Goal: Check status: Check status

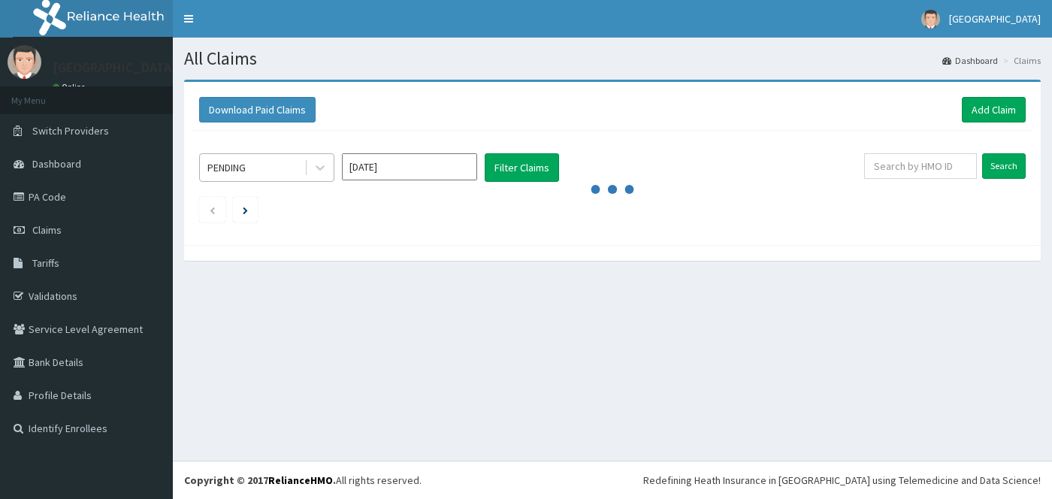
click at [276, 174] on div "PENDING" at bounding box center [252, 168] width 104 height 24
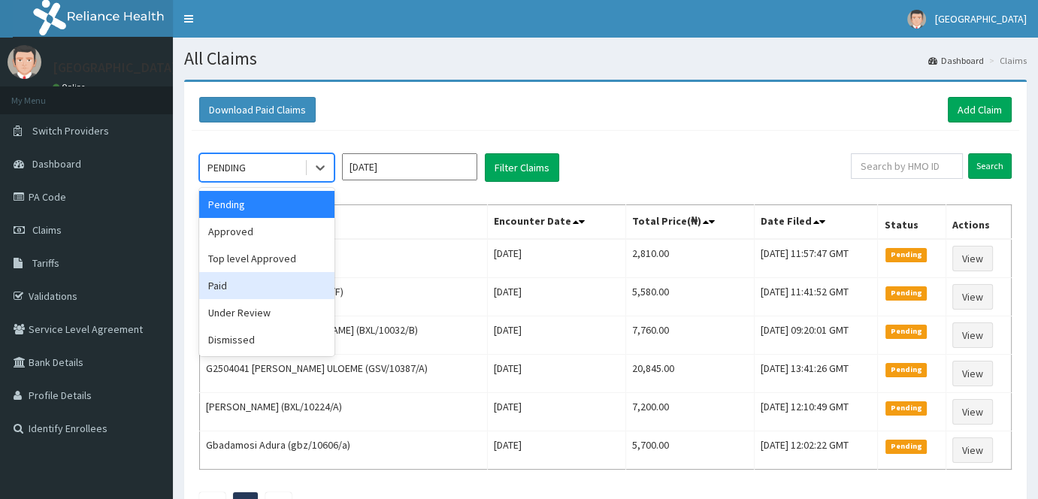
click at [269, 284] on div "Paid" at bounding box center [266, 285] width 135 height 27
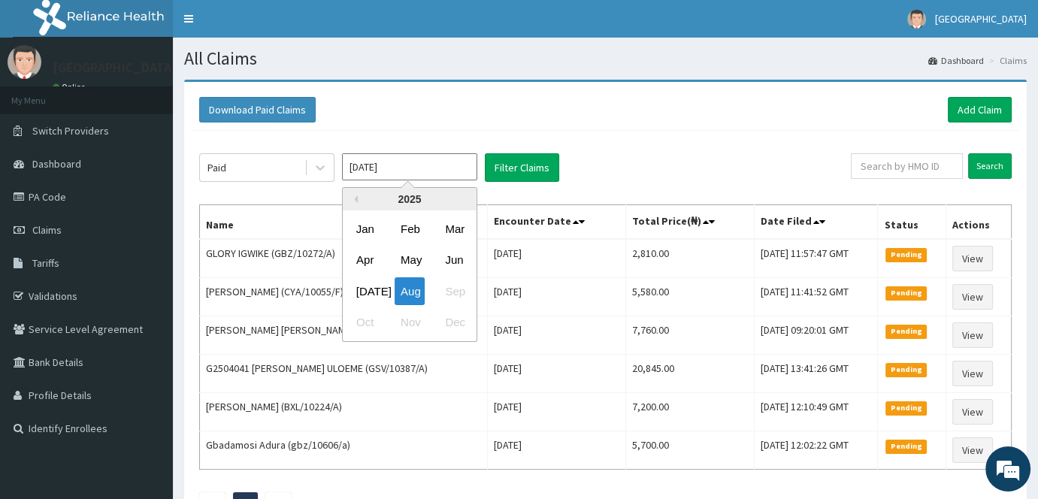
click at [451, 174] on input "[DATE]" at bounding box center [409, 166] width 135 height 27
click at [371, 228] on div "Jan" at bounding box center [365, 229] width 30 height 28
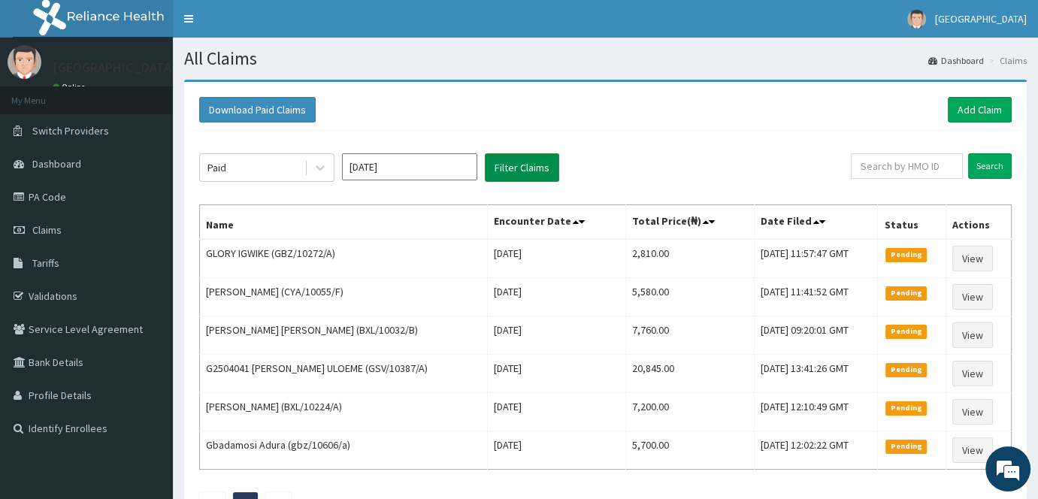
click at [519, 176] on button "Filter Claims" at bounding box center [522, 167] width 74 height 29
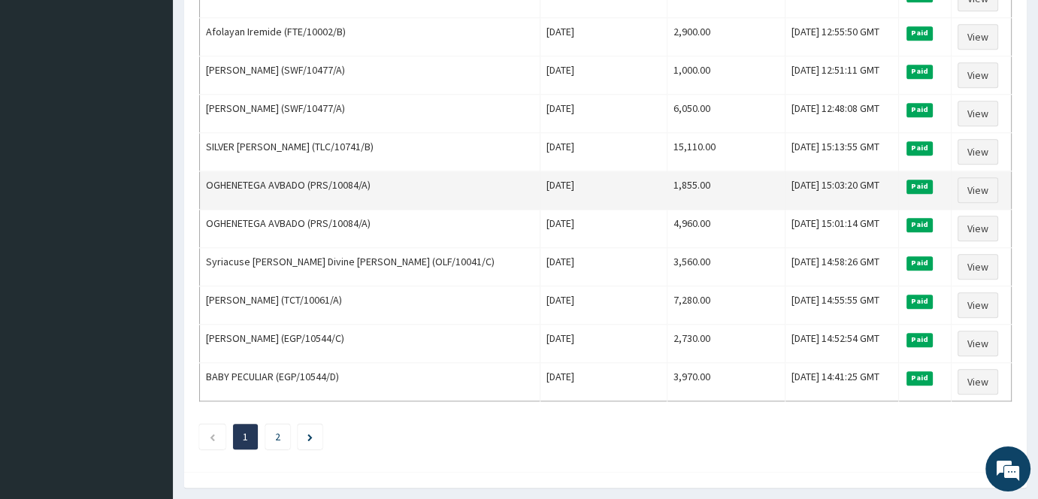
scroll to position [1785, 0]
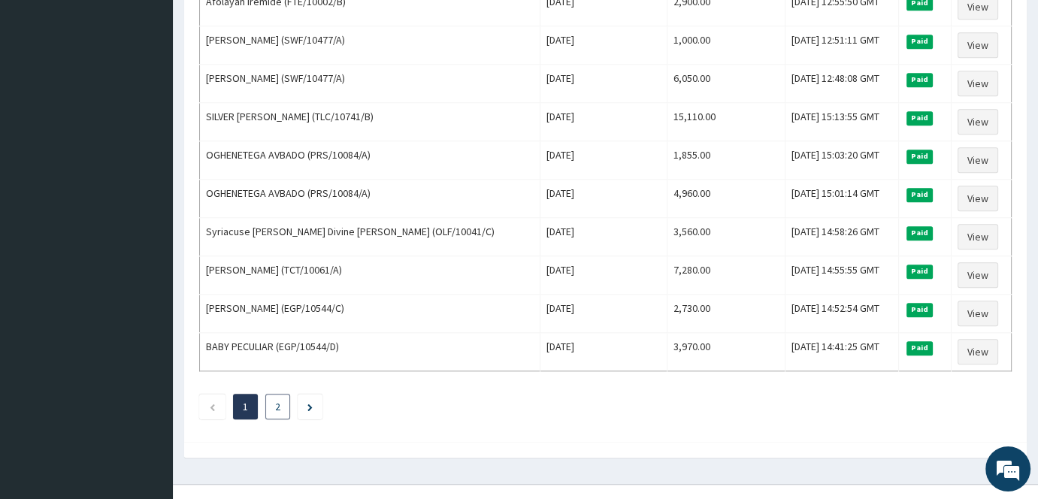
click at [276, 400] on link "2" at bounding box center [277, 407] width 5 height 14
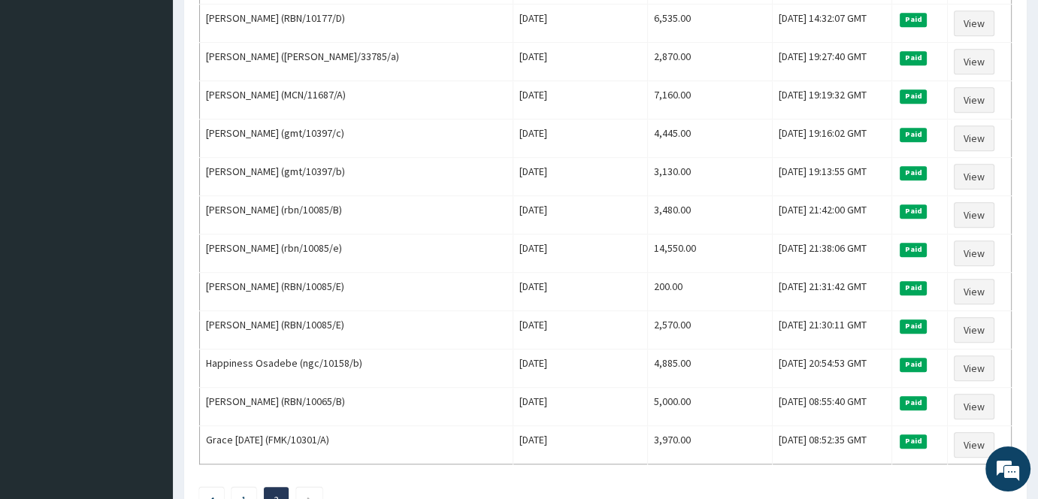
scroll to position [1066, 0]
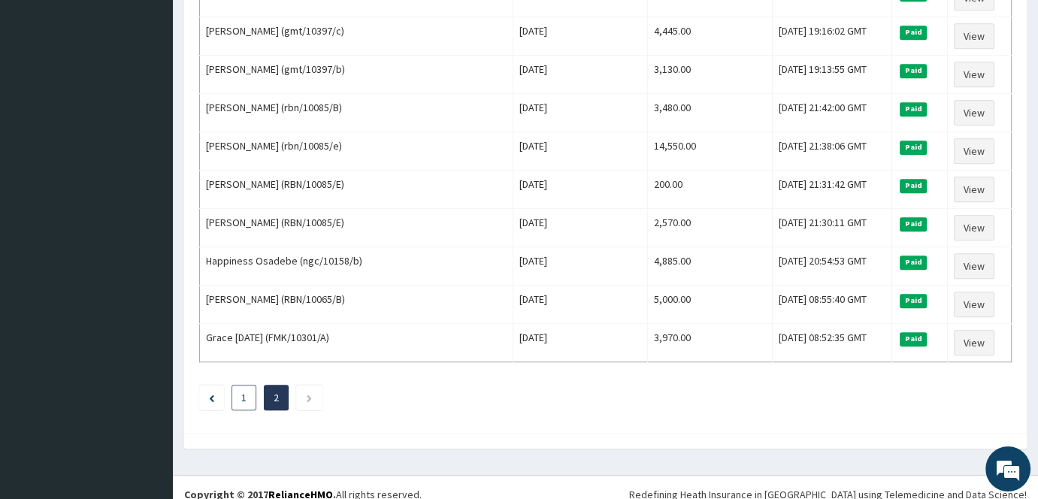
click at [237, 386] on li "1" at bounding box center [243, 398] width 25 height 26
click at [241, 391] on link "1" at bounding box center [243, 398] width 5 height 14
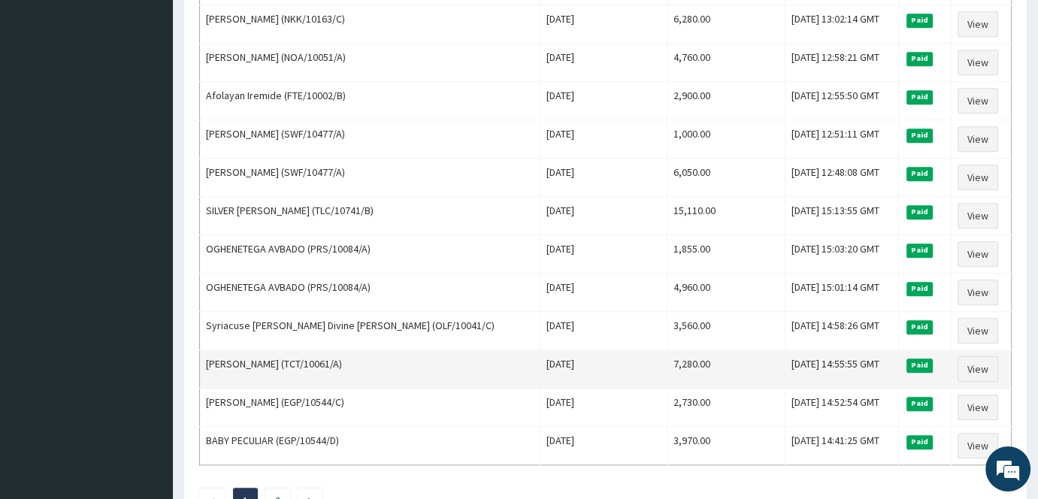
scroll to position [1785, 0]
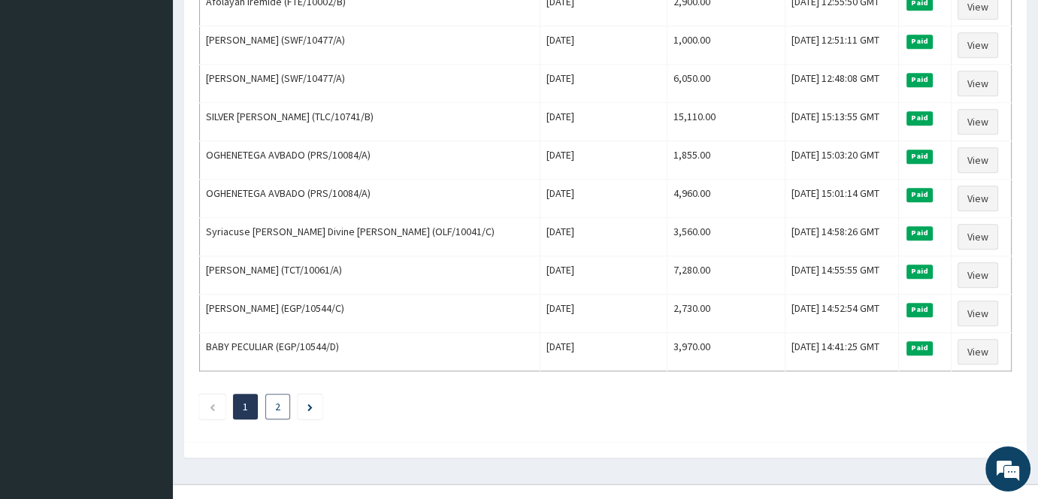
click at [278, 400] on link "2" at bounding box center [277, 407] width 5 height 14
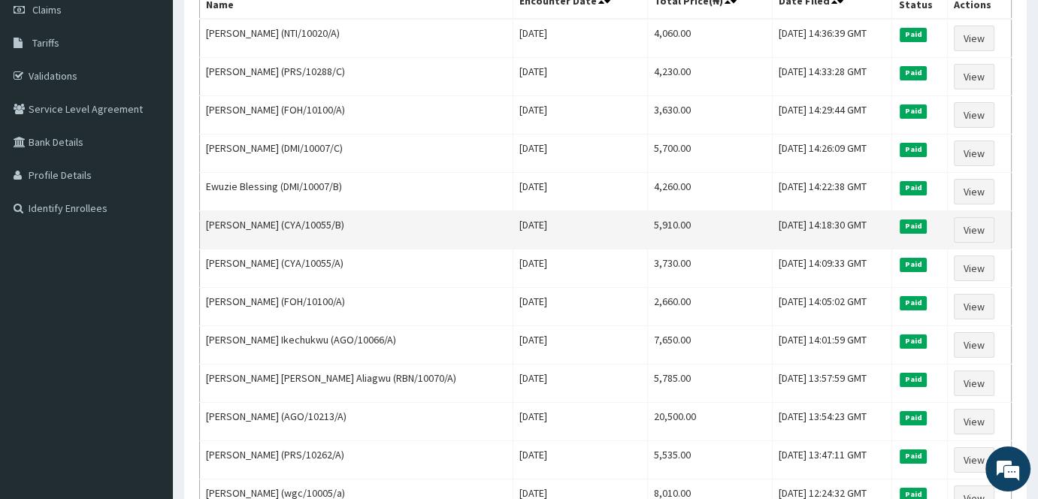
scroll to position [0, 0]
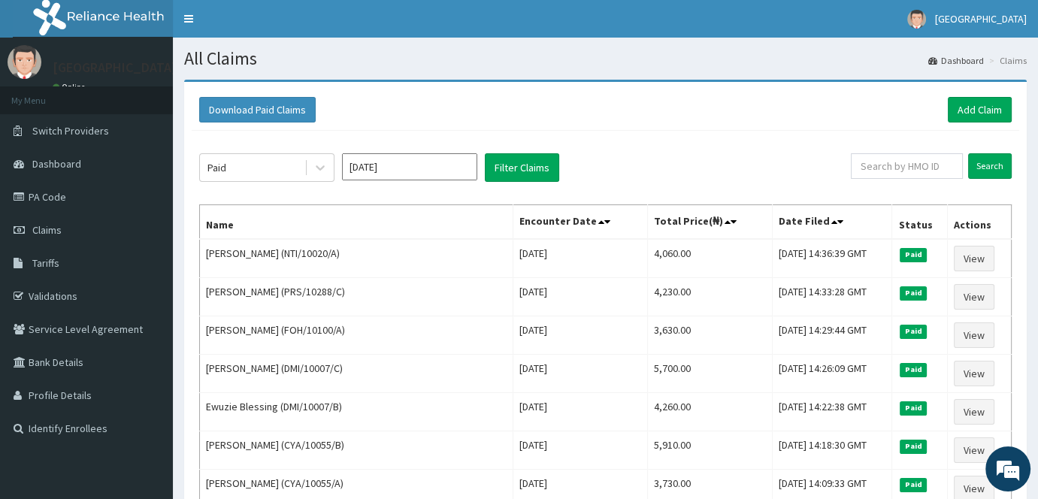
click at [411, 174] on input "Jan 2025" at bounding box center [409, 166] width 135 height 27
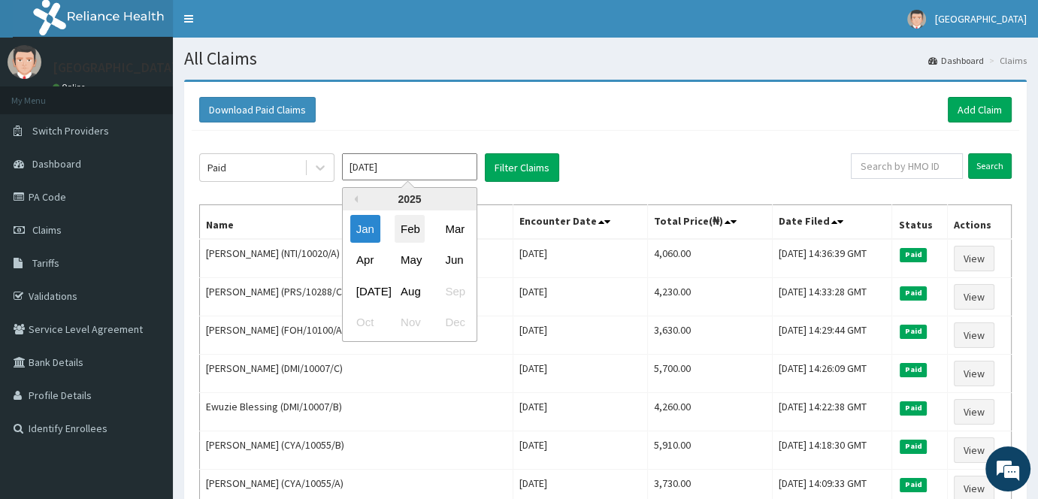
click at [416, 231] on div "Feb" at bounding box center [410, 229] width 30 height 28
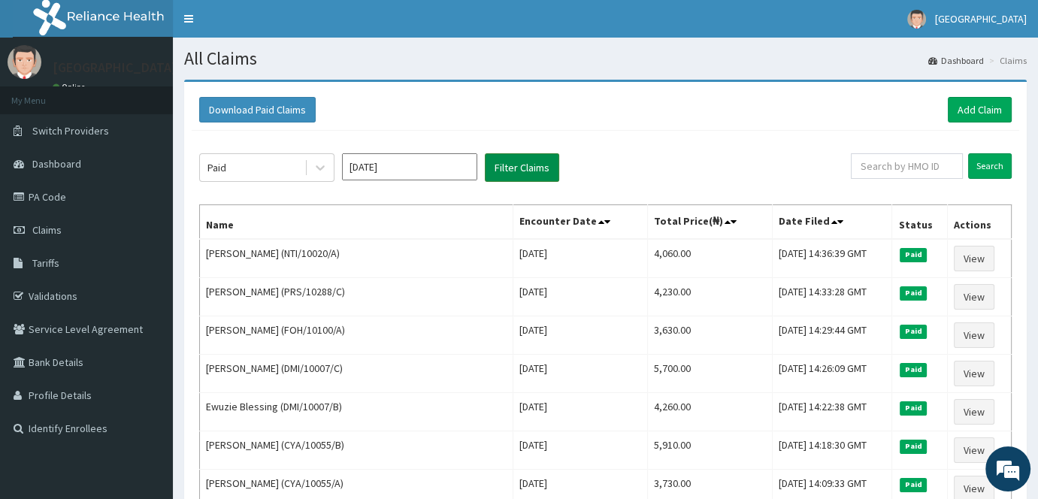
click at [533, 171] on button "Filter Claims" at bounding box center [522, 167] width 74 height 29
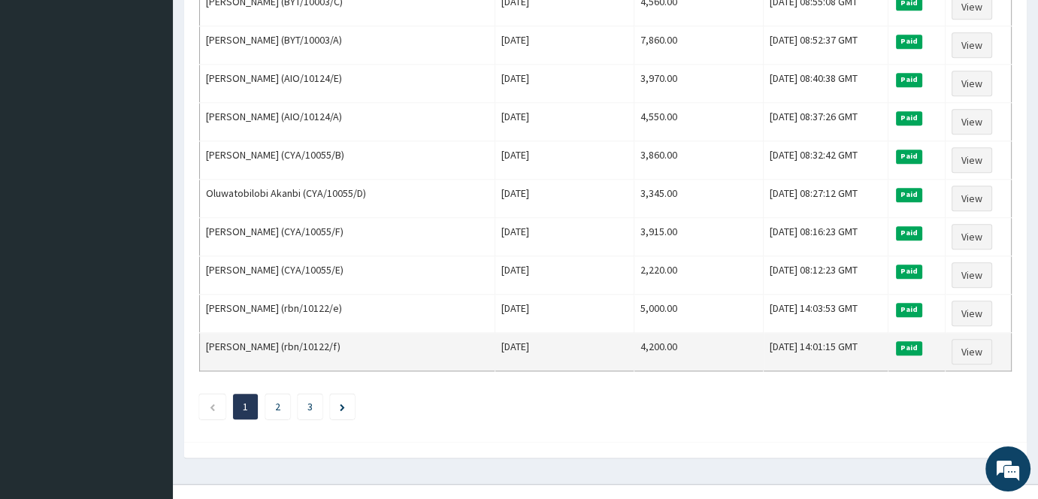
scroll to position [1786, 0]
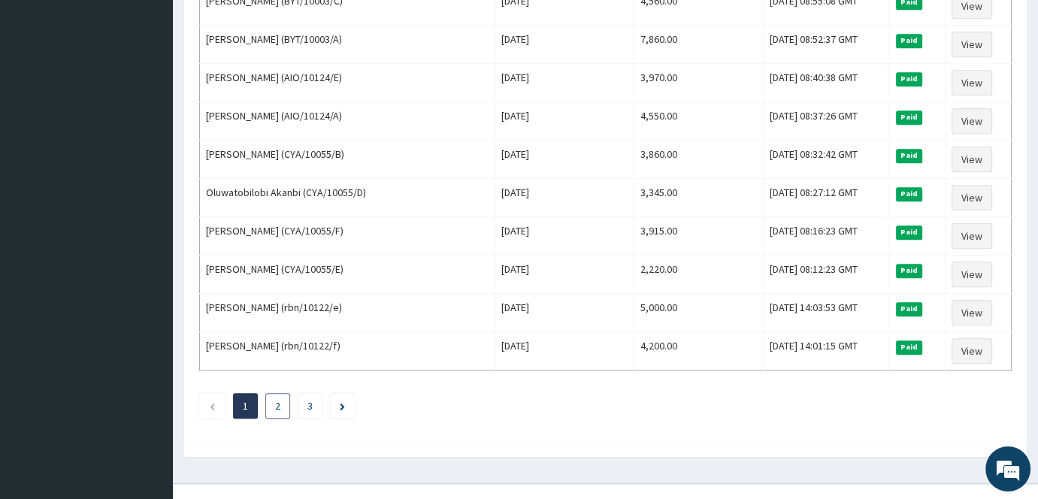
click at [272, 393] on li "2" at bounding box center [277, 406] width 25 height 26
click at [283, 393] on li "2" at bounding box center [277, 406] width 25 height 26
click at [272, 393] on li "2" at bounding box center [277, 406] width 25 height 26
click at [307, 399] on link "3" at bounding box center [309, 406] width 5 height 14
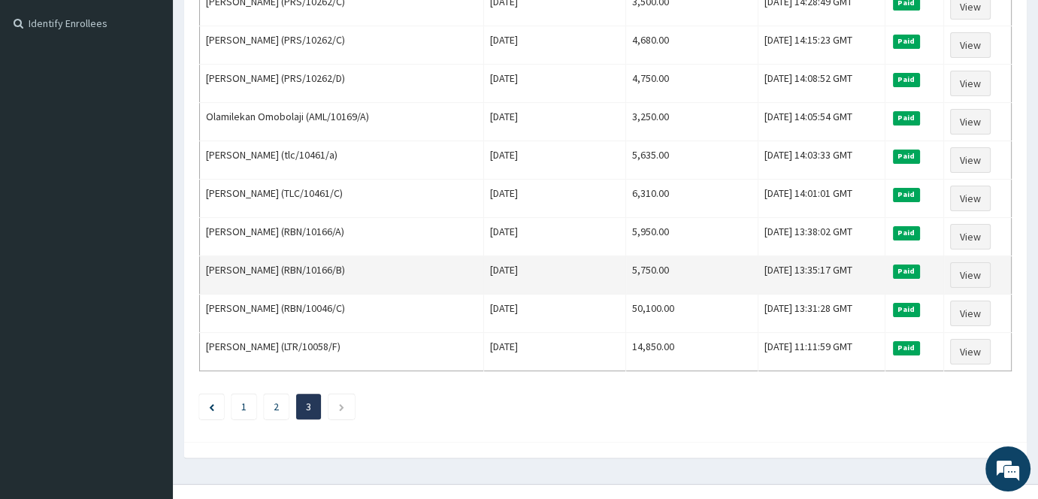
scroll to position [421, 0]
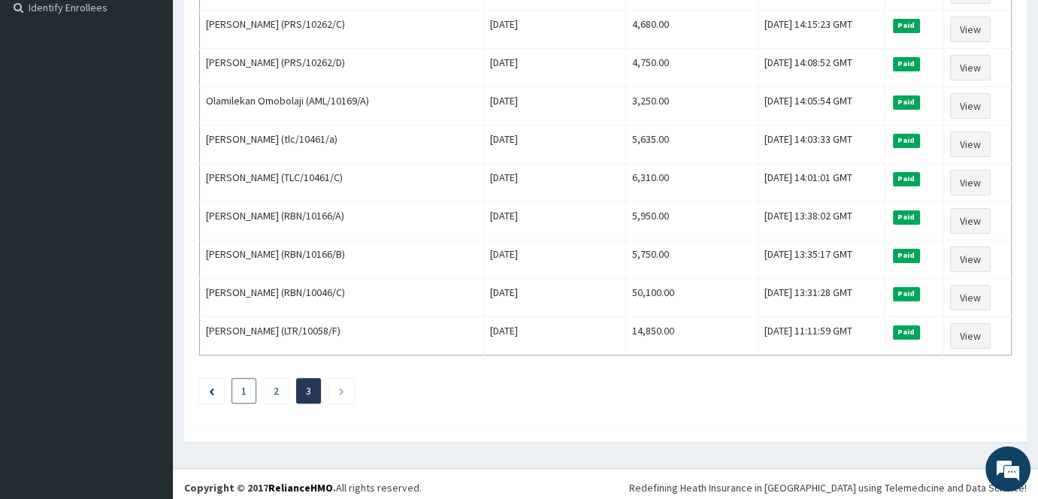
click at [239, 378] on li "1" at bounding box center [243, 391] width 25 height 26
click at [241, 384] on link "1" at bounding box center [243, 391] width 5 height 14
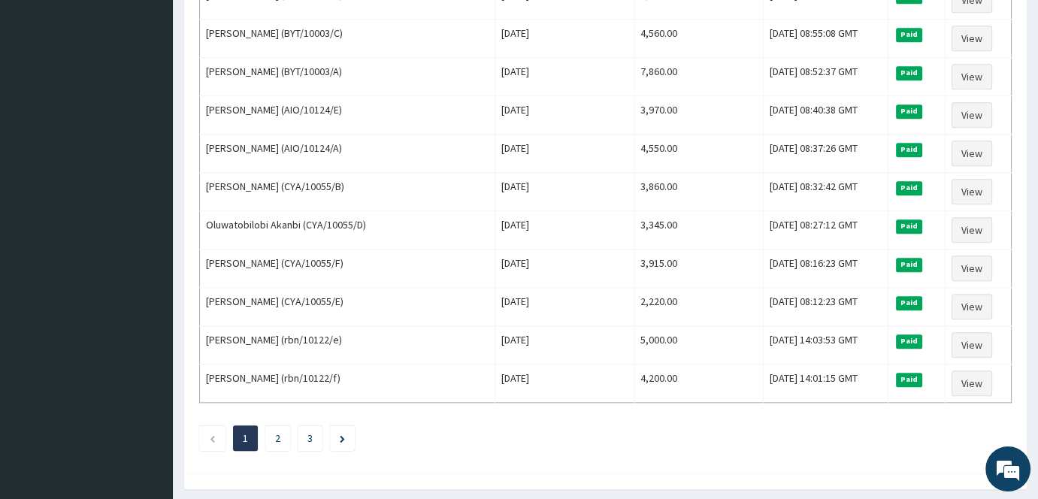
scroll to position [1786, 0]
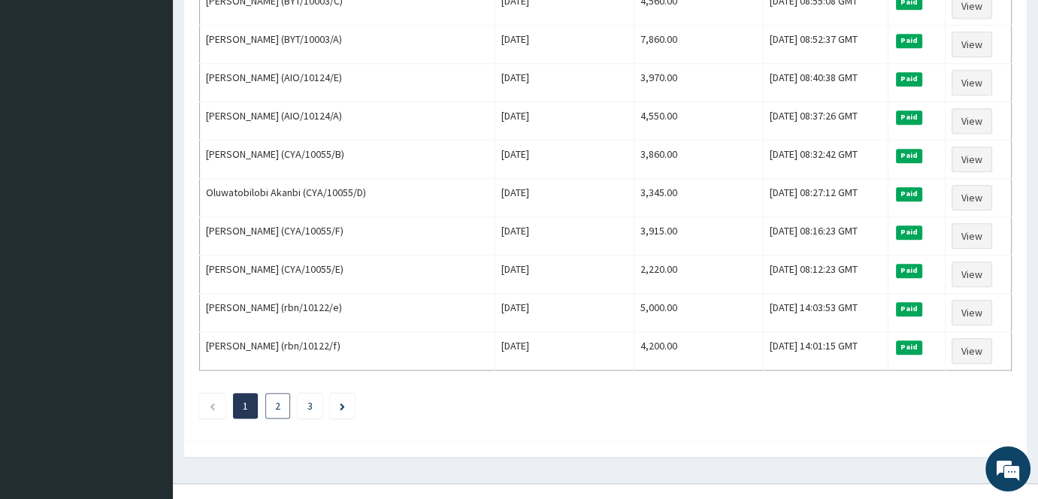
click at [280, 393] on li "2" at bounding box center [277, 406] width 25 height 26
click at [279, 399] on link "2" at bounding box center [277, 406] width 5 height 14
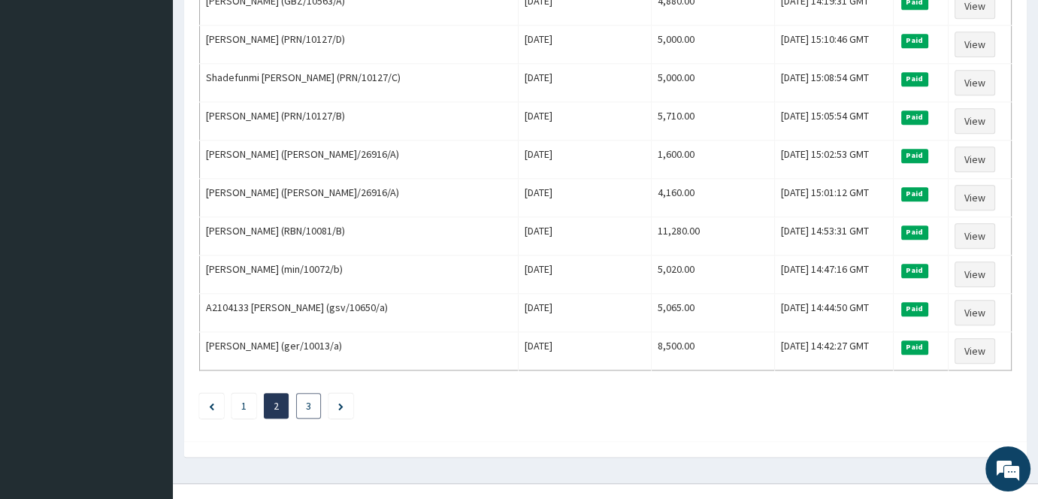
click at [306, 399] on link "3" at bounding box center [308, 406] width 5 height 14
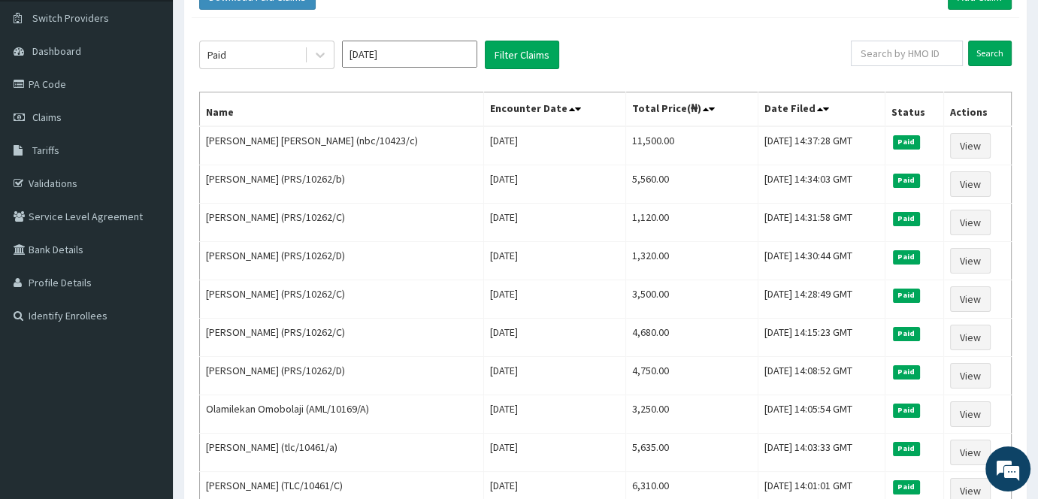
scroll to position [0, 0]
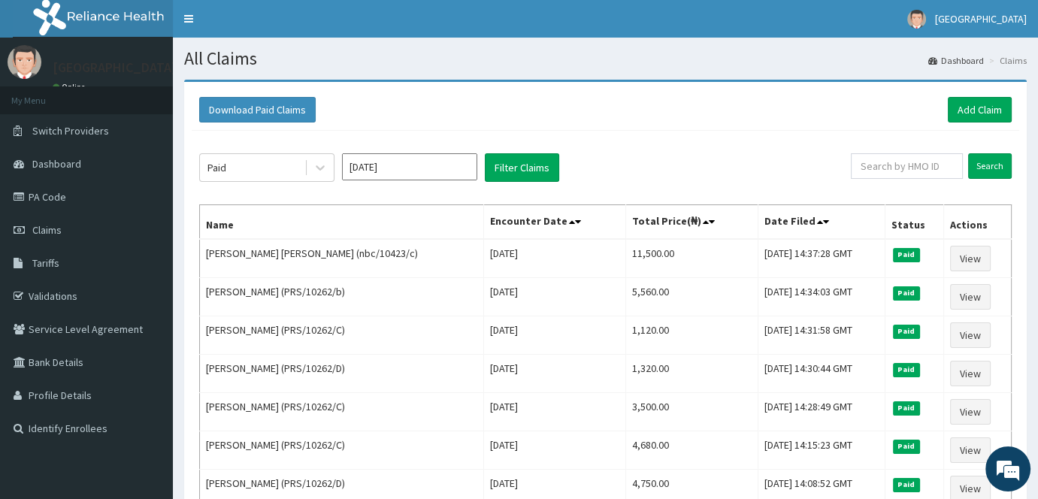
click at [409, 171] on input "Feb 2025" at bounding box center [409, 166] width 135 height 27
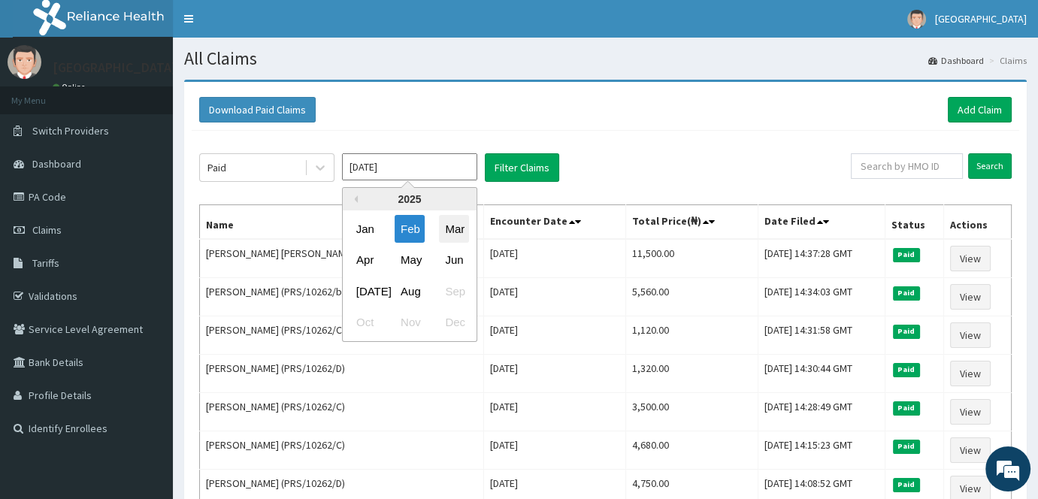
click at [458, 234] on div "Mar" at bounding box center [454, 229] width 30 height 28
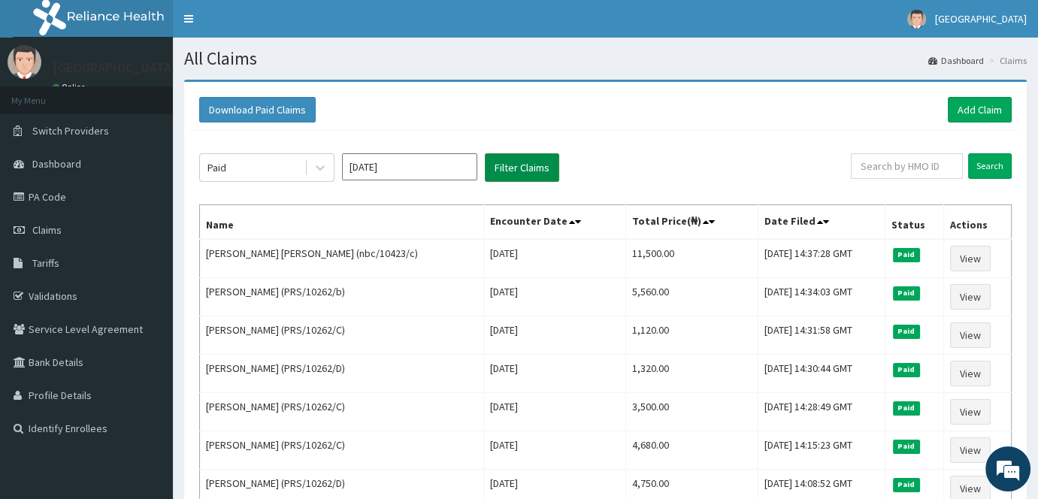
click at [540, 168] on button "Filter Claims" at bounding box center [522, 167] width 74 height 29
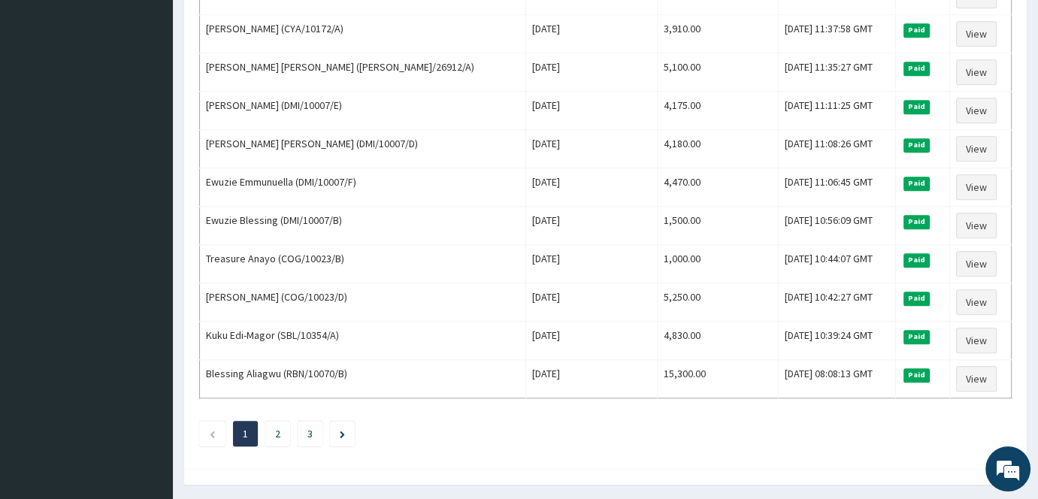
scroll to position [1786, 0]
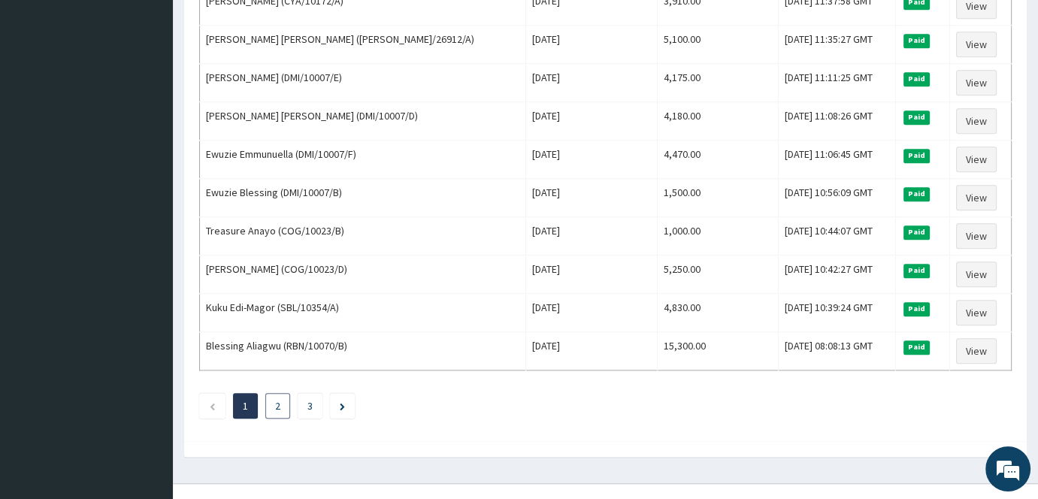
click at [282, 393] on li "2" at bounding box center [277, 406] width 25 height 26
click at [276, 399] on link "2" at bounding box center [277, 406] width 5 height 14
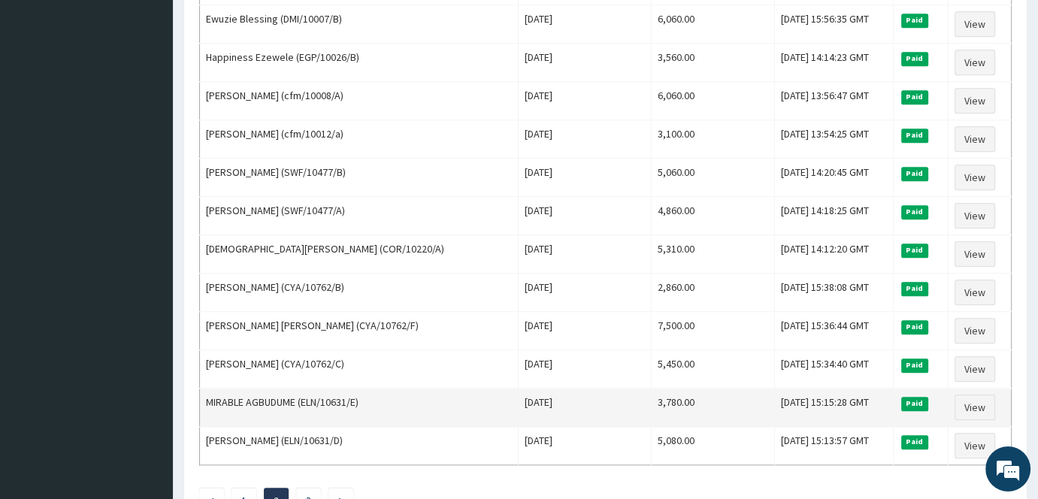
scroll to position [1785, 0]
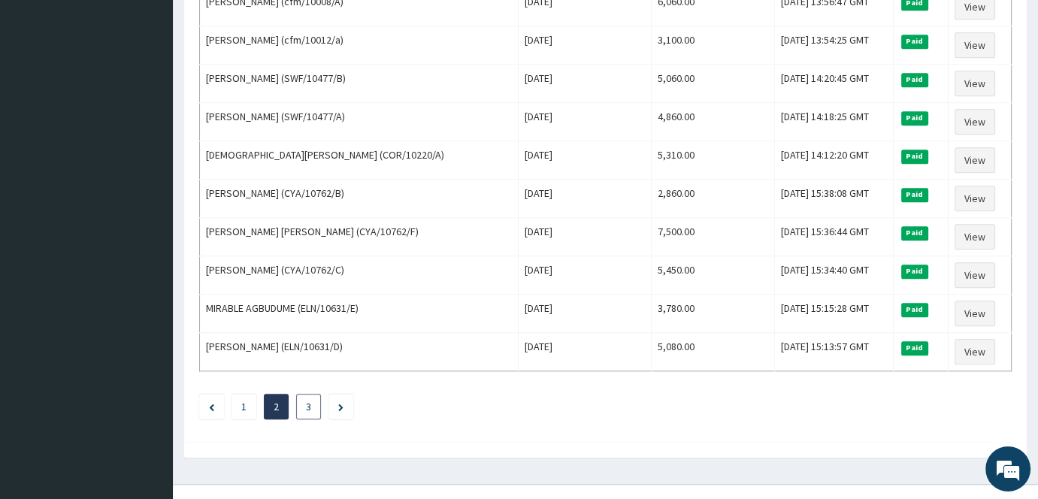
click at [307, 400] on link "3" at bounding box center [308, 407] width 5 height 14
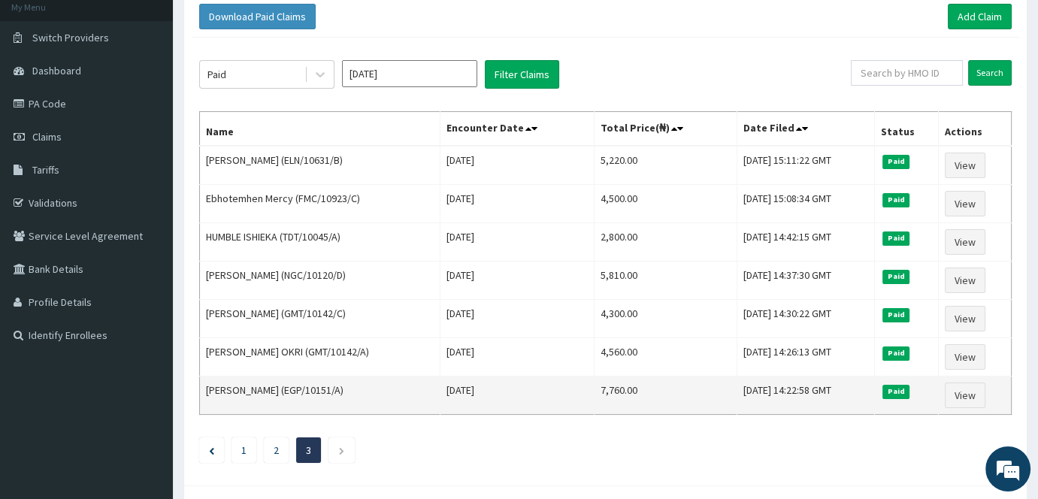
scroll to position [156, 0]
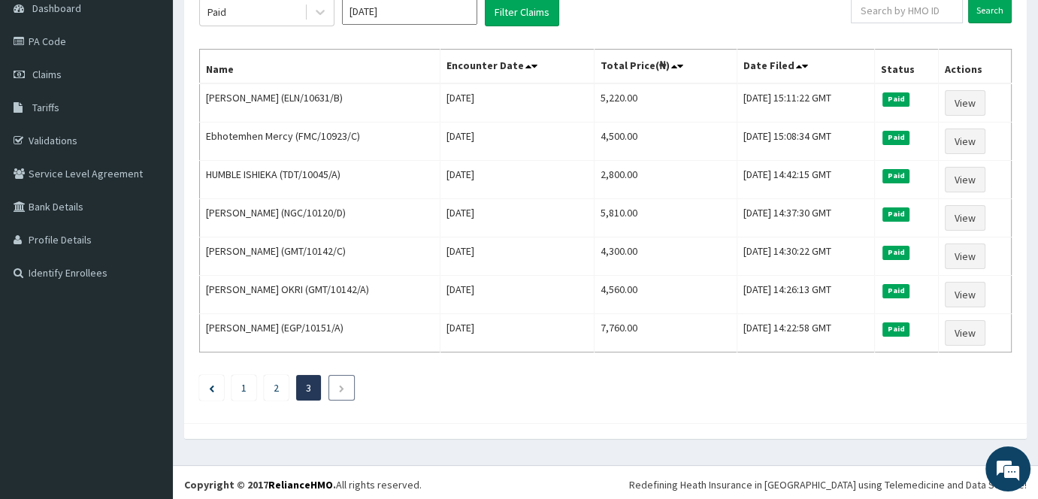
click at [336, 377] on li at bounding box center [341, 388] width 26 height 26
click at [404, 13] on input "Mar 2025" at bounding box center [409, 11] width 135 height 27
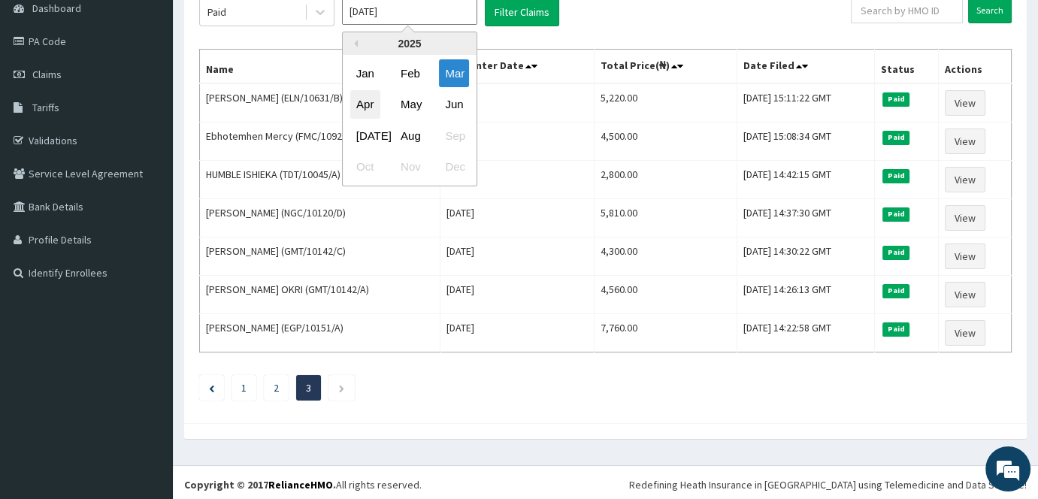
click at [358, 103] on div "Apr" at bounding box center [365, 105] width 30 height 28
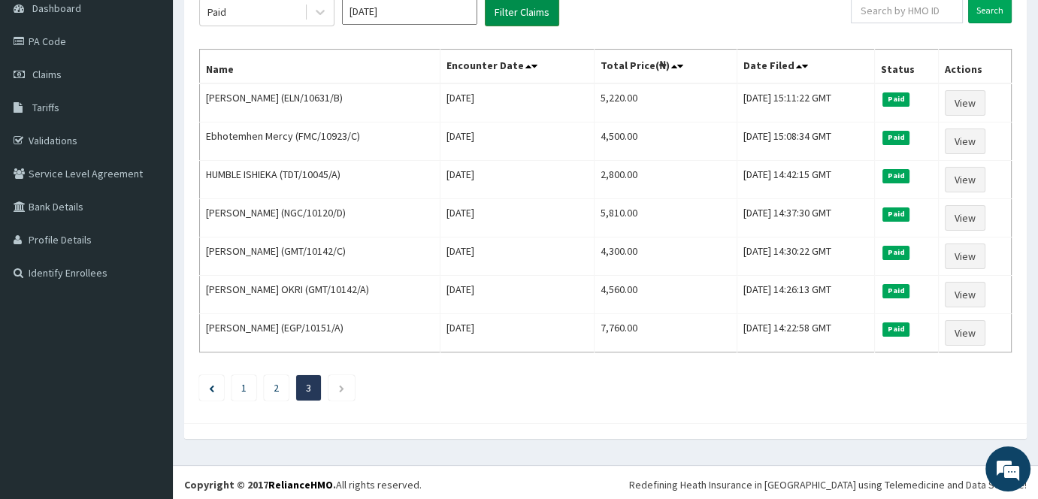
click at [519, 7] on button "Filter Claims" at bounding box center [522, 12] width 74 height 29
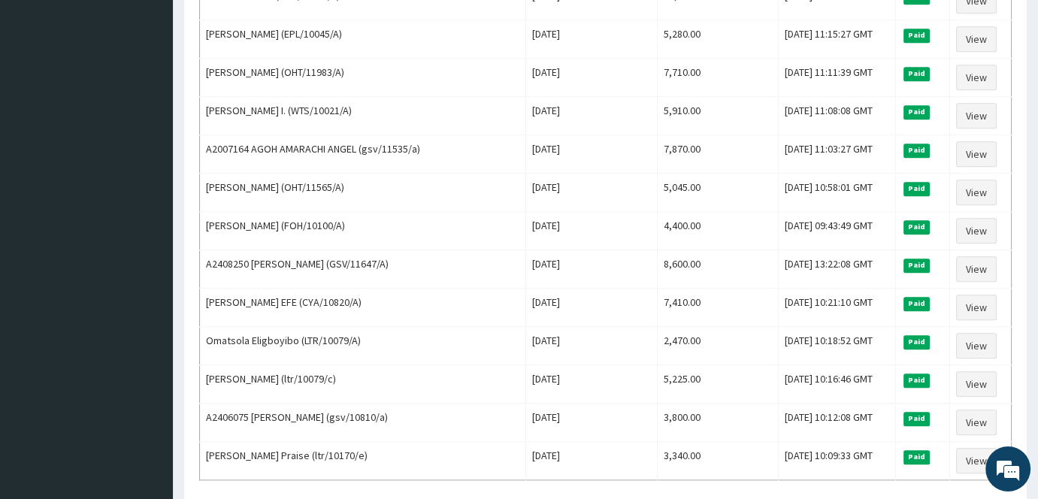
scroll to position [1692, 0]
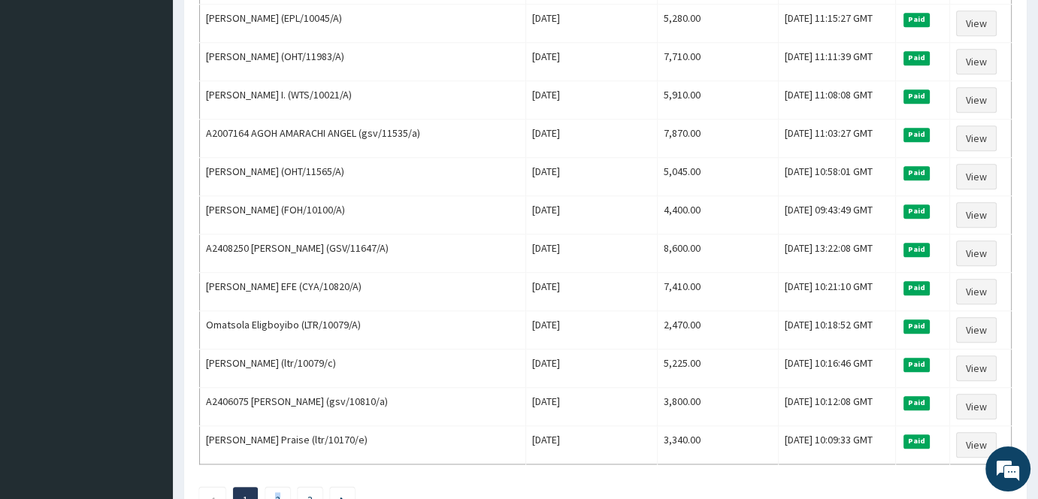
click at [278, 493] on link "2" at bounding box center [277, 500] width 5 height 14
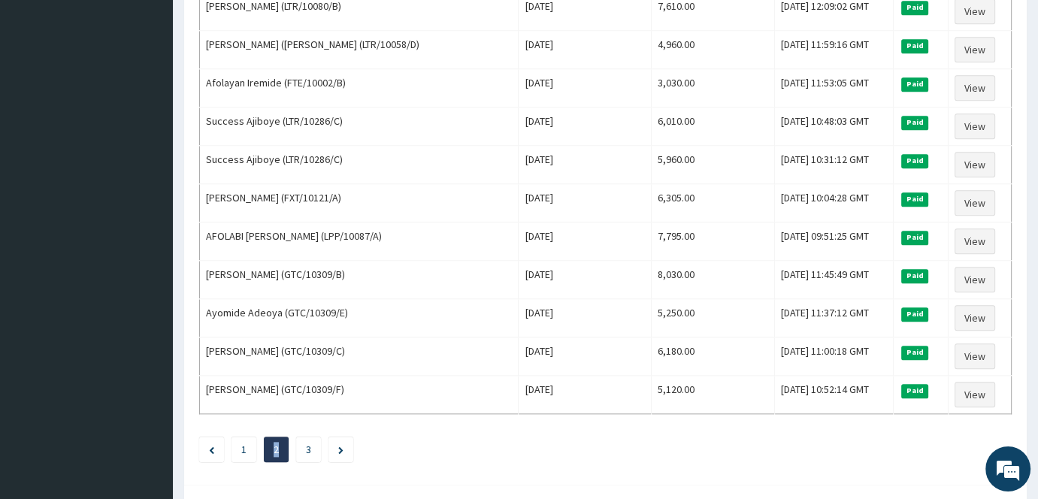
scroll to position [1785, 0]
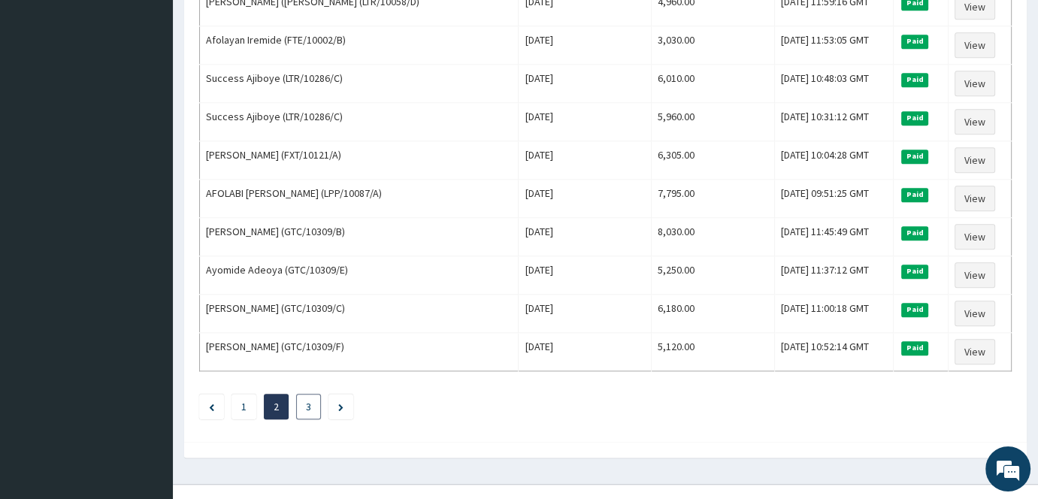
click at [301, 394] on li "3" at bounding box center [308, 407] width 25 height 26
click at [313, 394] on li "3" at bounding box center [308, 407] width 25 height 26
click at [306, 400] on link "3" at bounding box center [308, 407] width 5 height 14
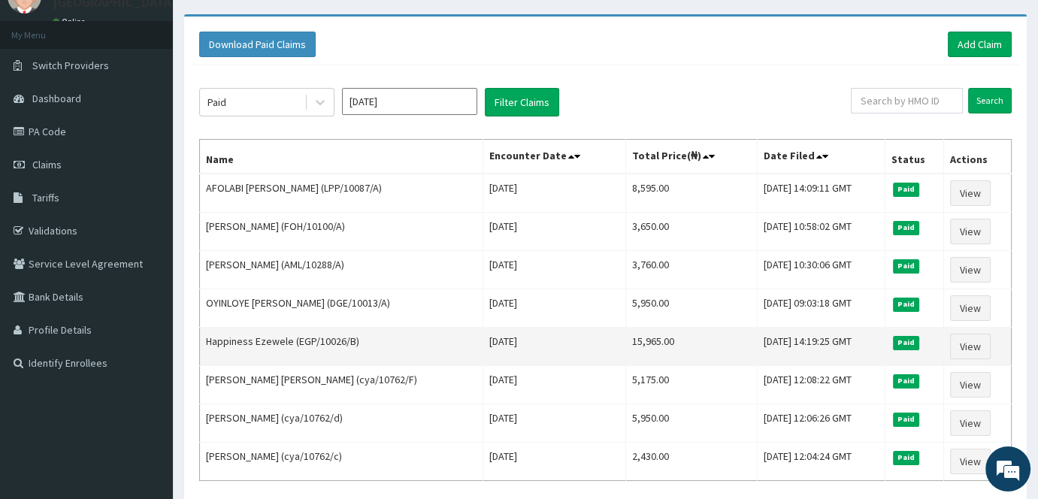
scroll to position [93, 0]
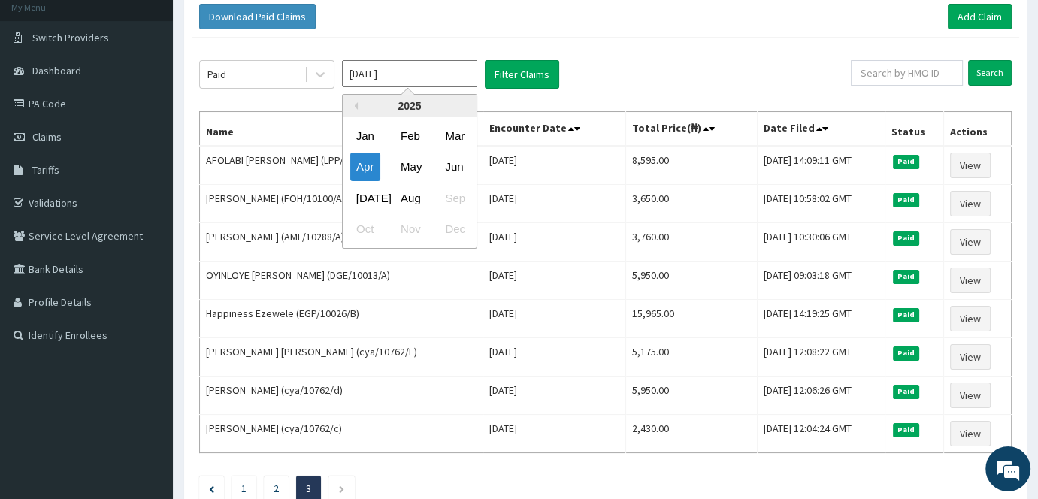
click at [380, 77] on input "Apr 2025" at bounding box center [409, 73] width 135 height 27
click at [408, 159] on div "May" at bounding box center [410, 167] width 30 height 28
type input "[DATE]"
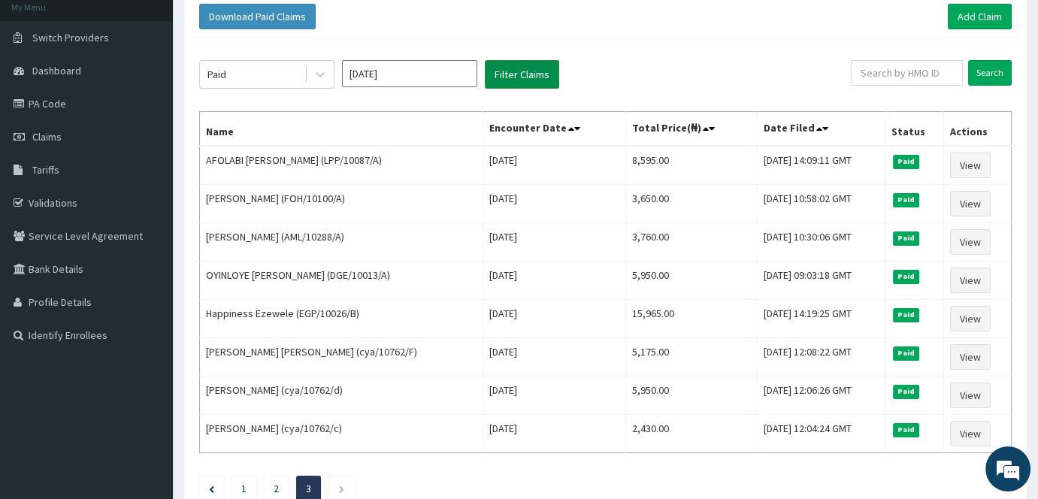
click at [531, 77] on button "Filter Claims" at bounding box center [522, 74] width 74 height 29
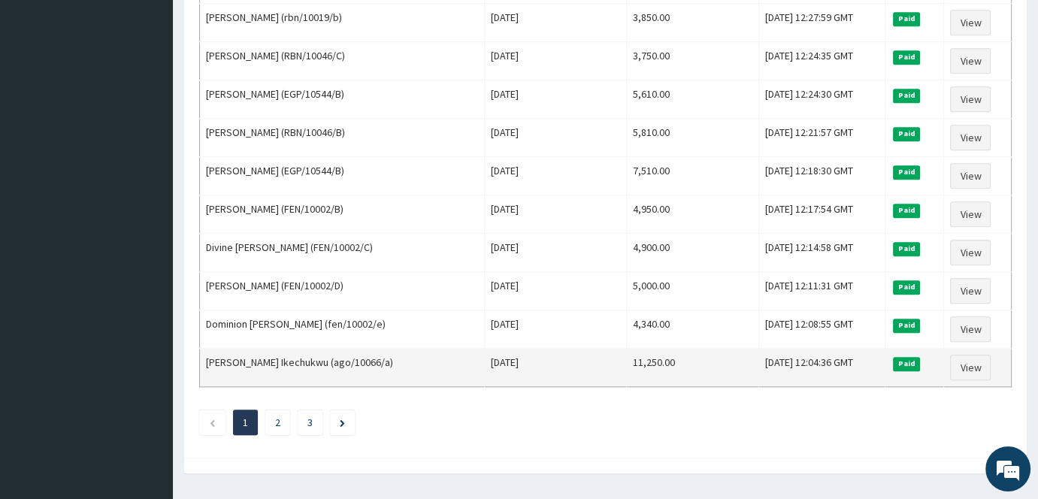
scroll to position [1786, 0]
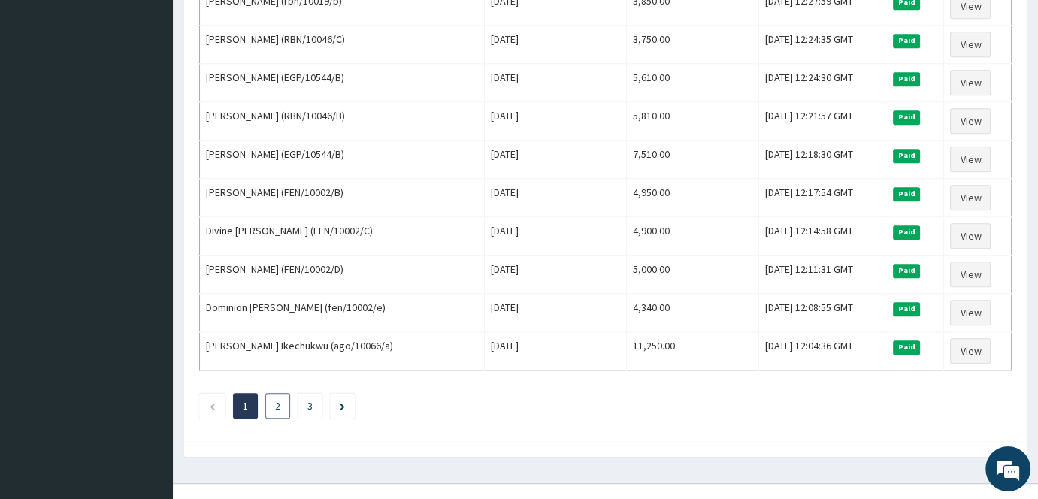
click at [280, 393] on li "2" at bounding box center [277, 406] width 25 height 26
click at [275, 399] on link "2" at bounding box center [277, 406] width 5 height 14
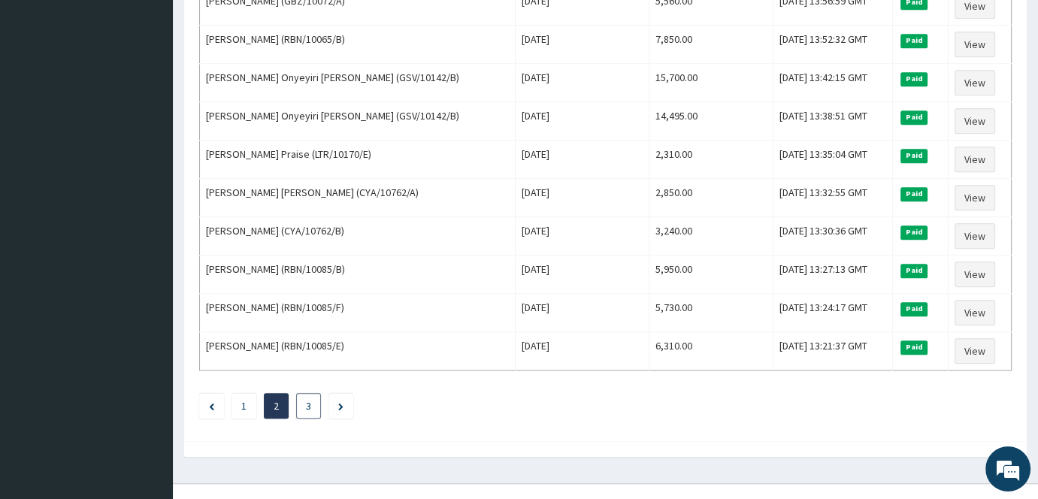
click at [304, 393] on li "3" at bounding box center [308, 406] width 25 height 26
click at [307, 399] on link "3" at bounding box center [308, 406] width 5 height 14
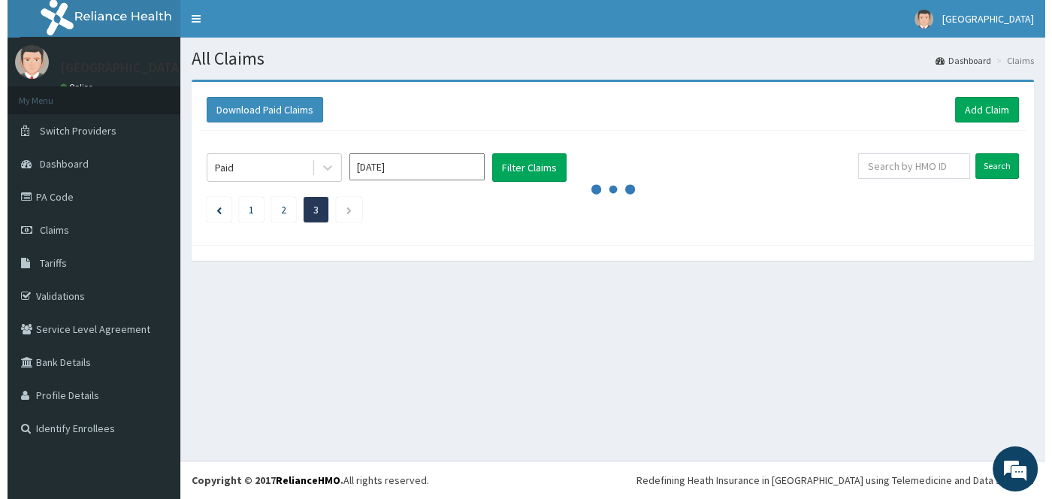
scroll to position [0, 0]
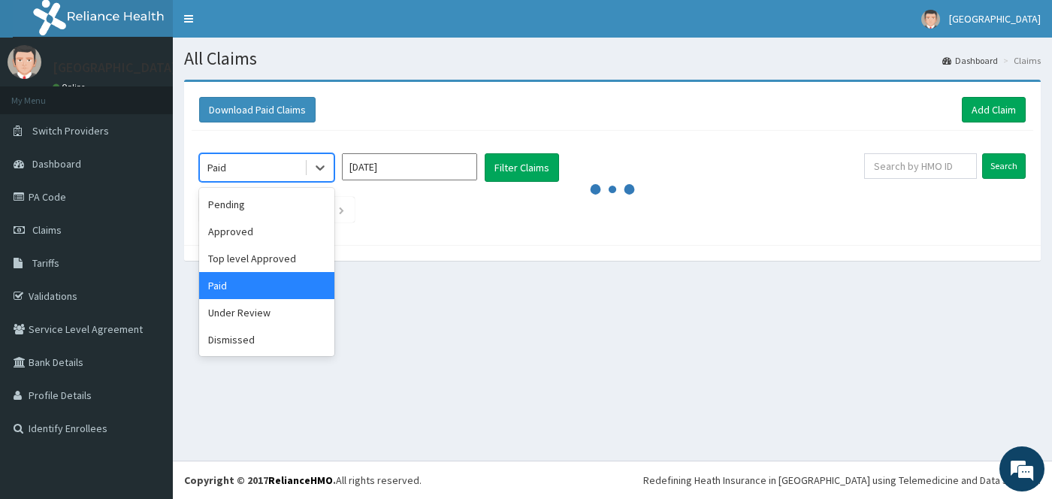
click at [274, 156] on div "Paid" at bounding box center [252, 168] width 104 height 24
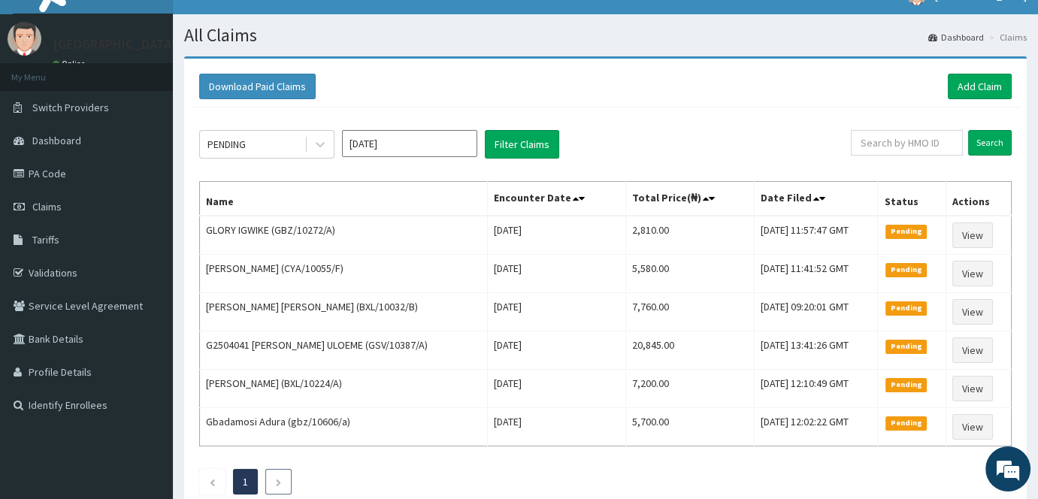
click at [278, 478] on icon "Next page" at bounding box center [278, 482] width 7 height 9
click at [292, 141] on div "PENDING" at bounding box center [252, 144] width 104 height 24
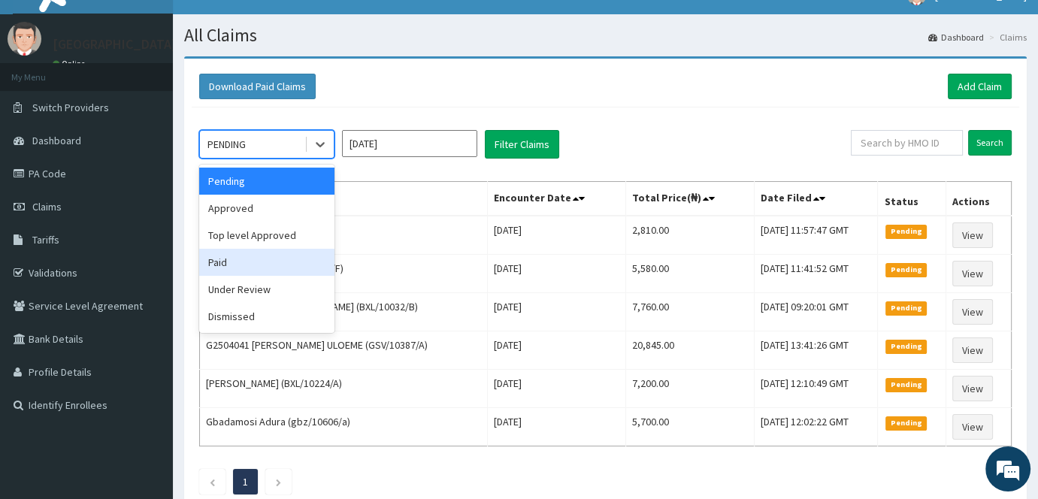
click at [268, 261] on div "Paid" at bounding box center [266, 262] width 135 height 27
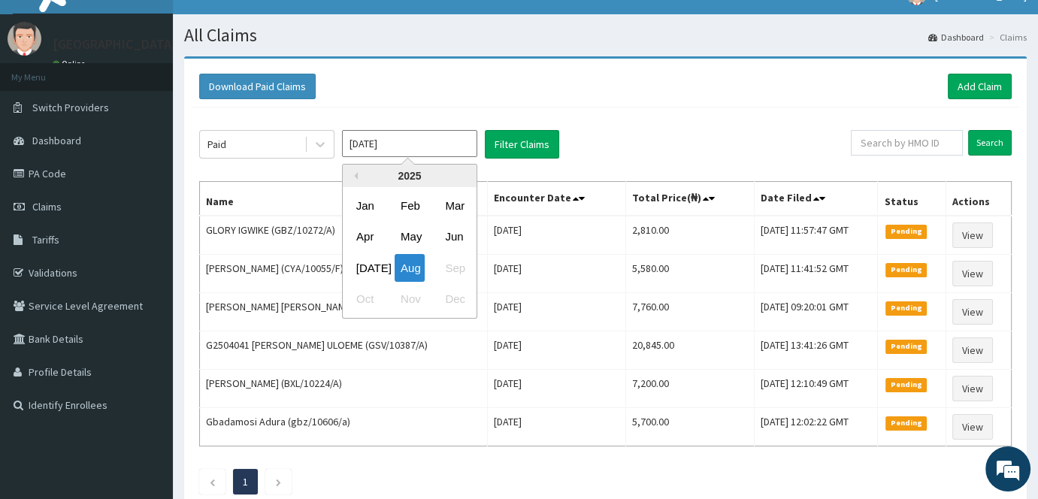
click at [431, 148] on input "[DATE]" at bounding box center [409, 143] width 135 height 27
click at [422, 238] on div "May" at bounding box center [410, 237] width 30 height 28
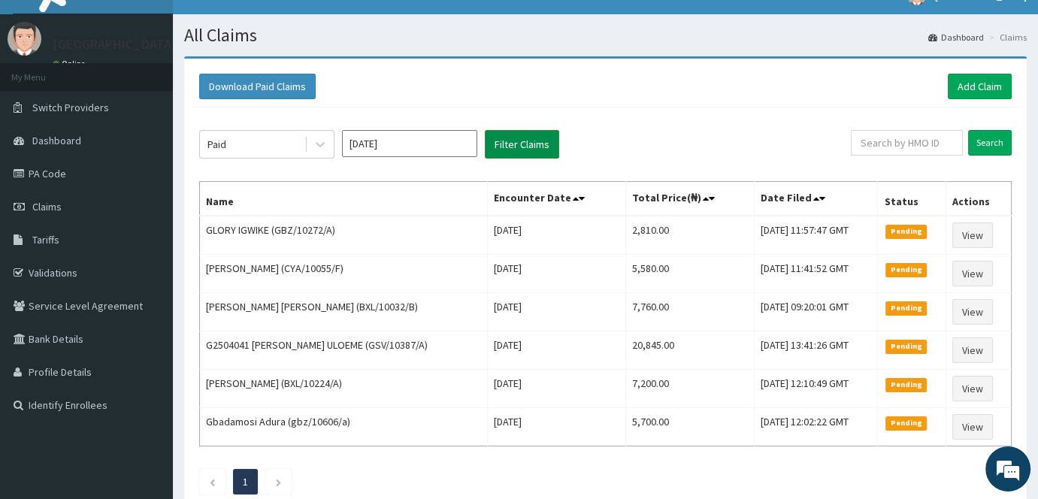
click at [539, 154] on button "Filter Claims" at bounding box center [522, 144] width 74 height 29
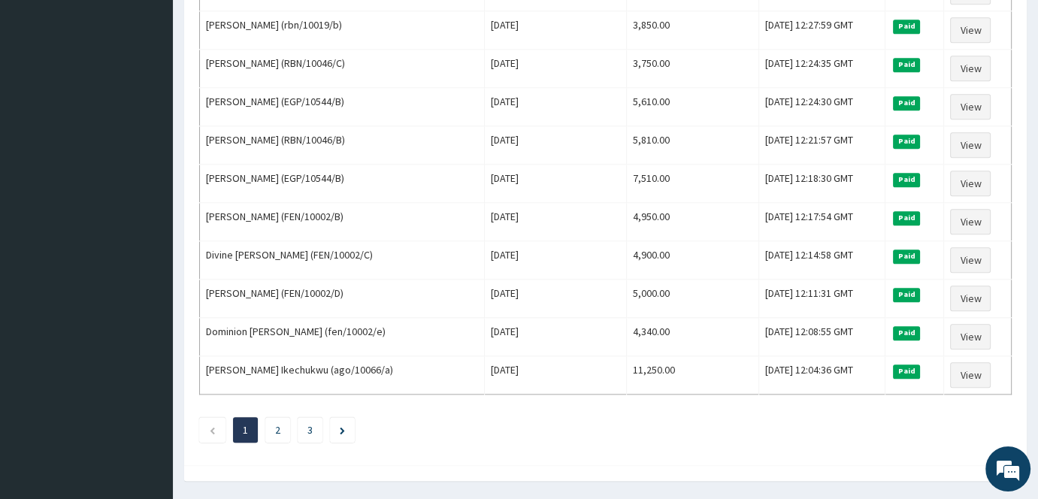
scroll to position [1786, 0]
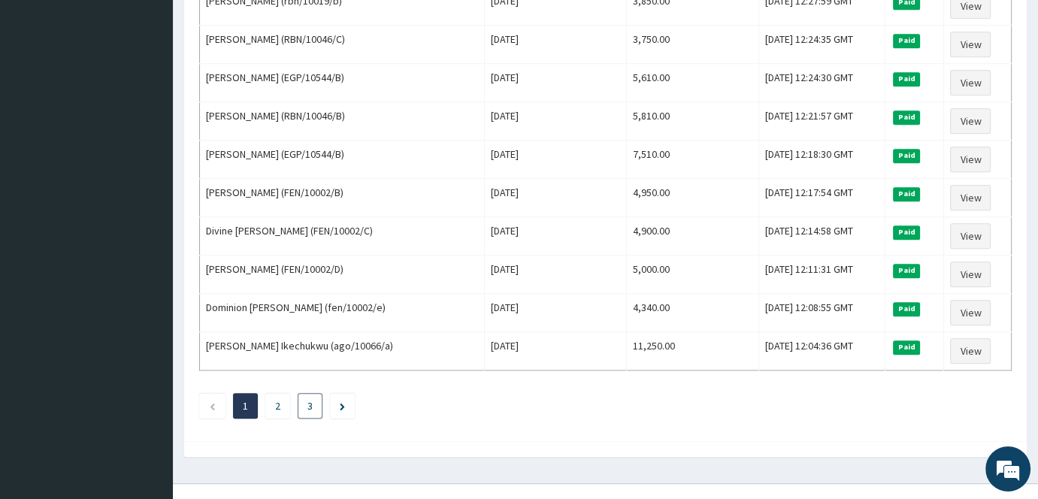
click at [312, 393] on li "3" at bounding box center [310, 406] width 25 height 26
click at [305, 393] on li "3" at bounding box center [310, 406] width 25 height 26
click at [277, 399] on link "2" at bounding box center [277, 406] width 5 height 14
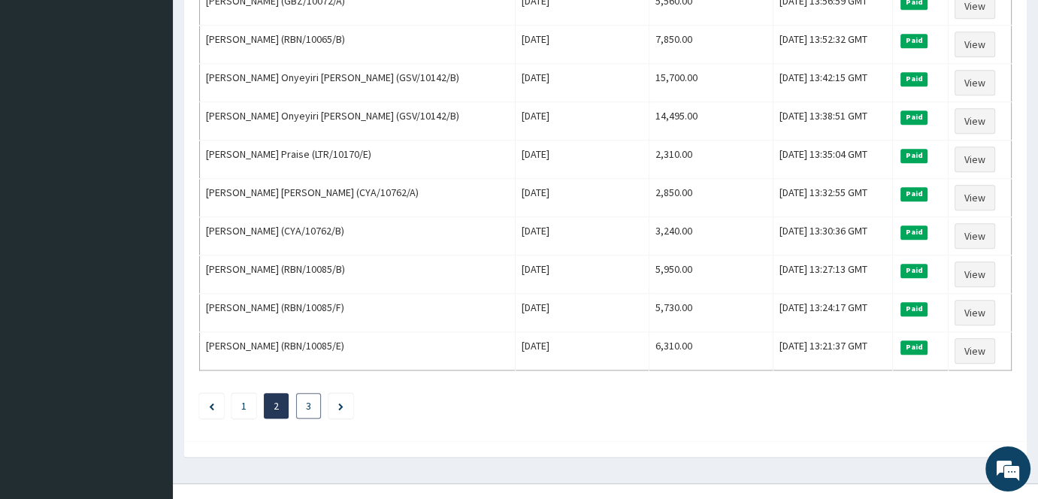
click at [304, 393] on li "3" at bounding box center [308, 406] width 25 height 26
click at [303, 393] on li "3" at bounding box center [308, 406] width 25 height 26
click at [310, 393] on li "3" at bounding box center [308, 406] width 25 height 26
click at [306, 399] on link "3" at bounding box center [308, 406] width 5 height 14
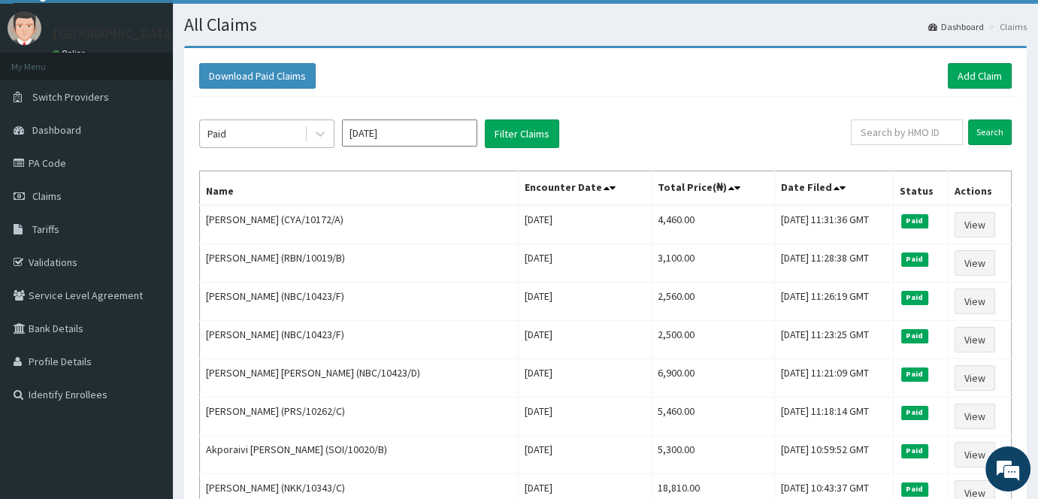
scroll to position [0, 0]
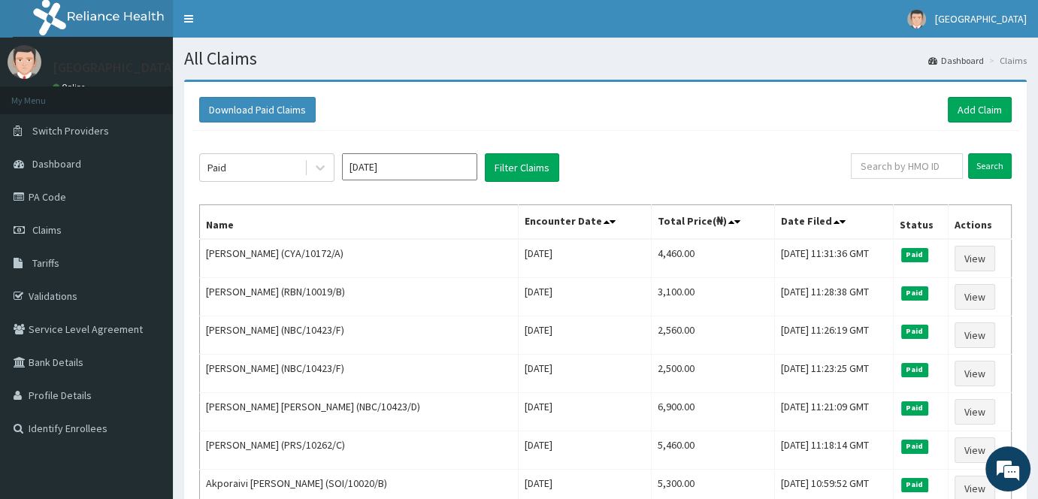
click at [394, 173] on input "[DATE]" at bounding box center [409, 166] width 135 height 27
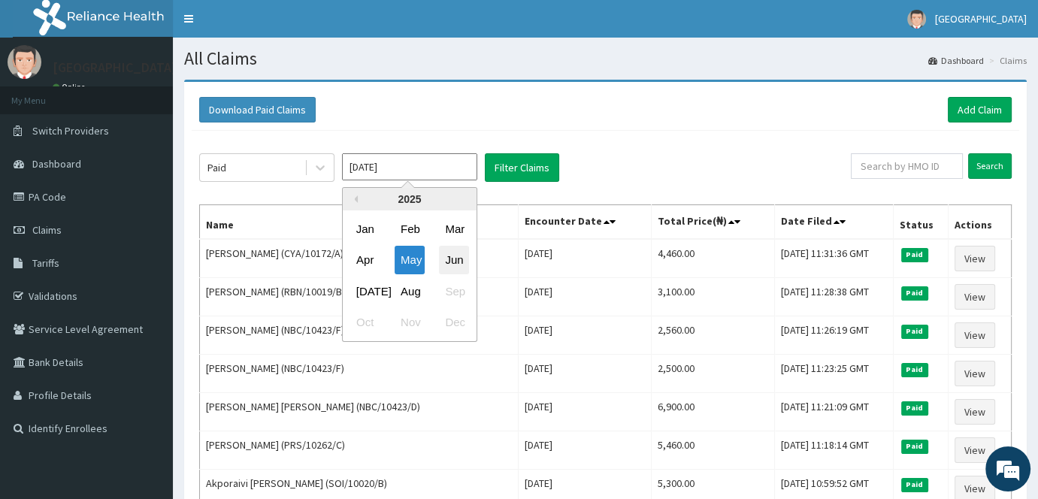
click at [452, 257] on div "Jun" at bounding box center [454, 260] width 30 height 28
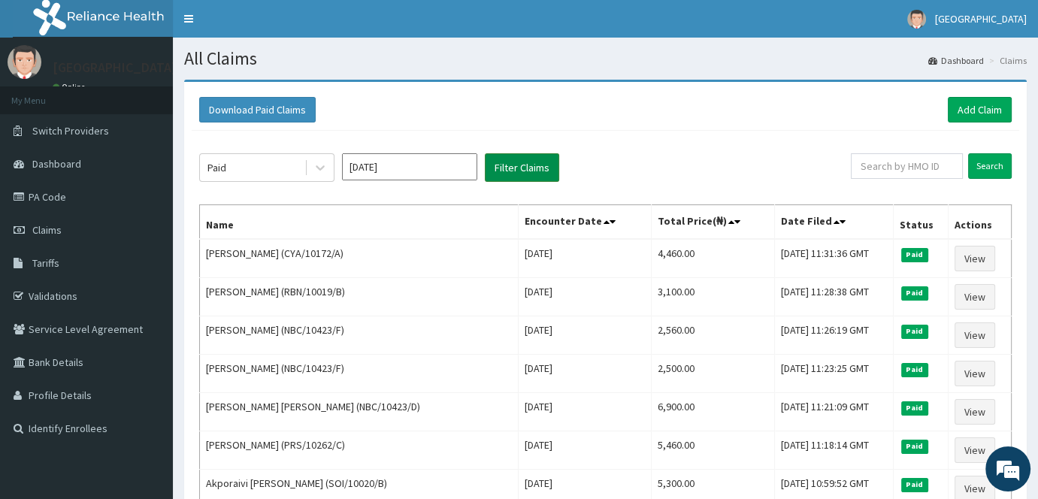
click at [525, 163] on button "Filter Claims" at bounding box center [522, 167] width 74 height 29
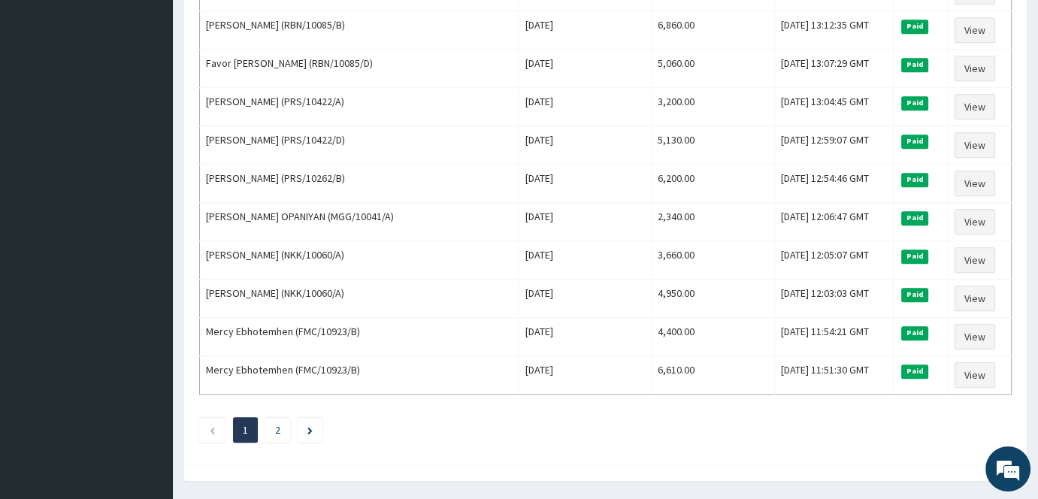
scroll to position [1786, 0]
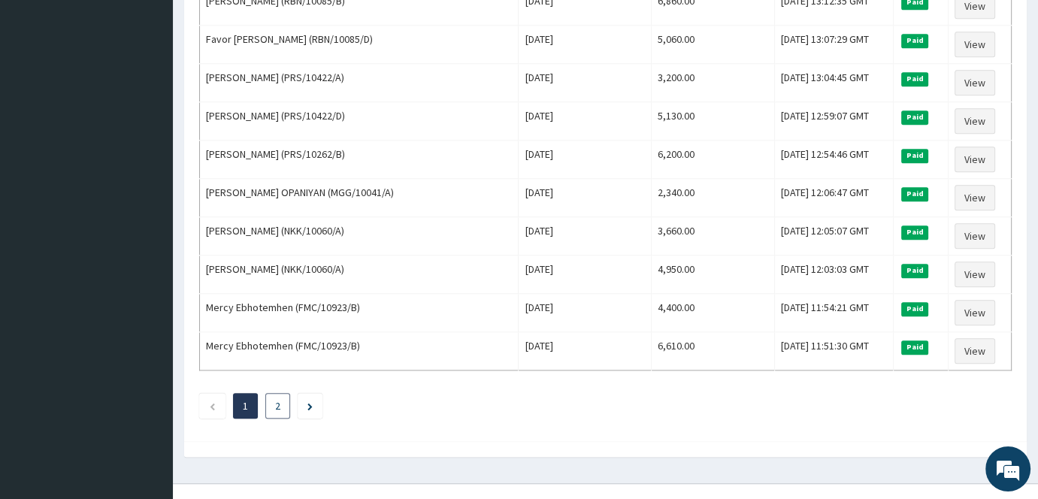
click at [278, 399] on link "2" at bounding box center [277, 406] width 5 height 14
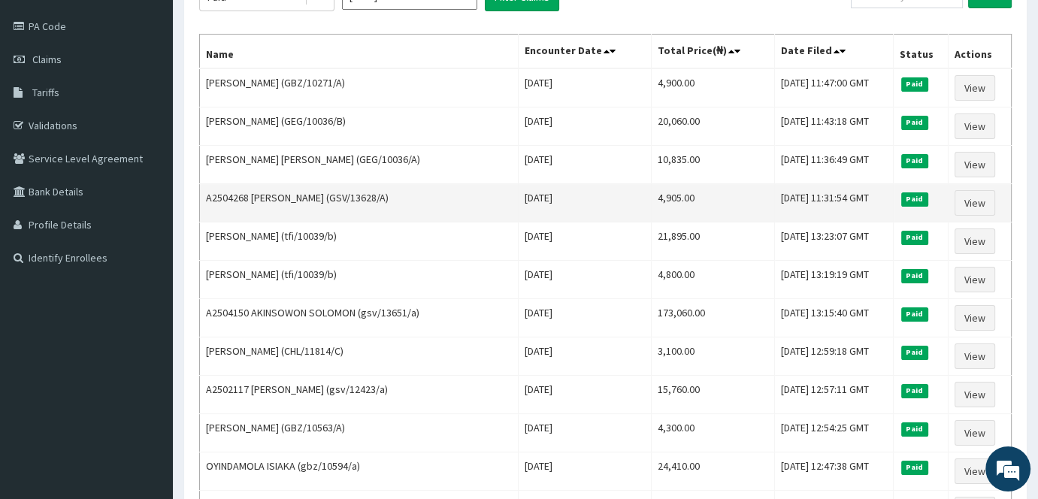
scroll to position [0, 0]
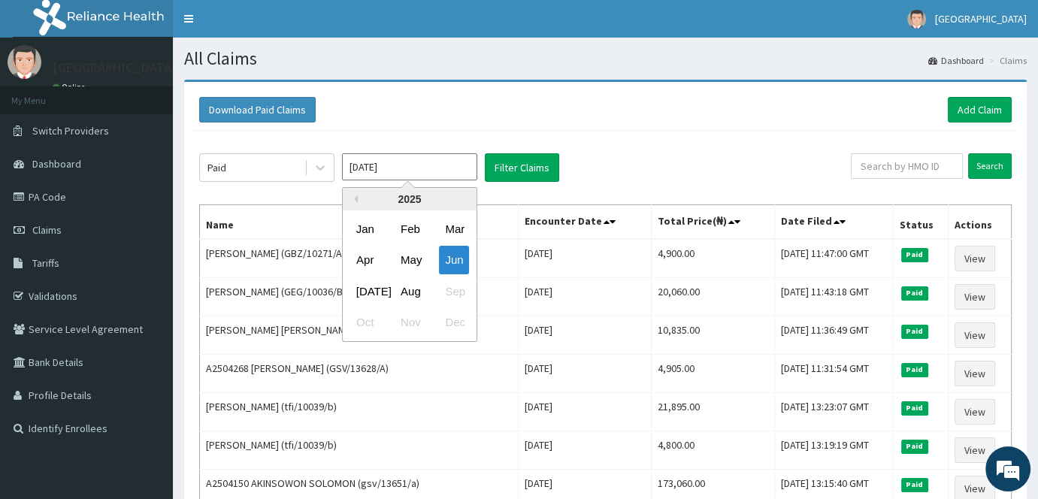
click at [422, 171] on input "[DATE]" at bounding box center [409, 166] width 135 height 27
click at [358, 292] on div "[DATE]" at bounding box center [365, 291] width 30 height 28
type input "[DATE]"
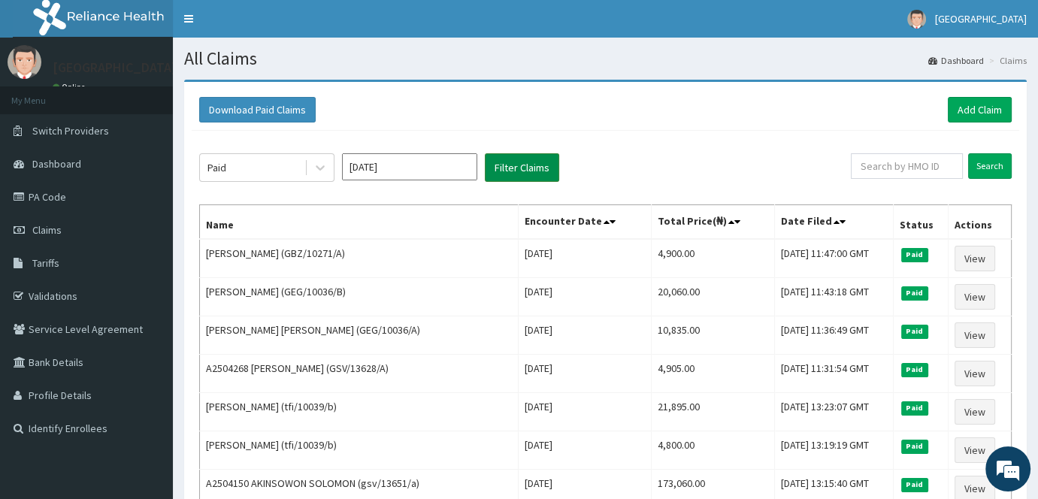
click at [541, 159] on button "Filter Claims" at bounding box center [522, 167] width 74 height 29
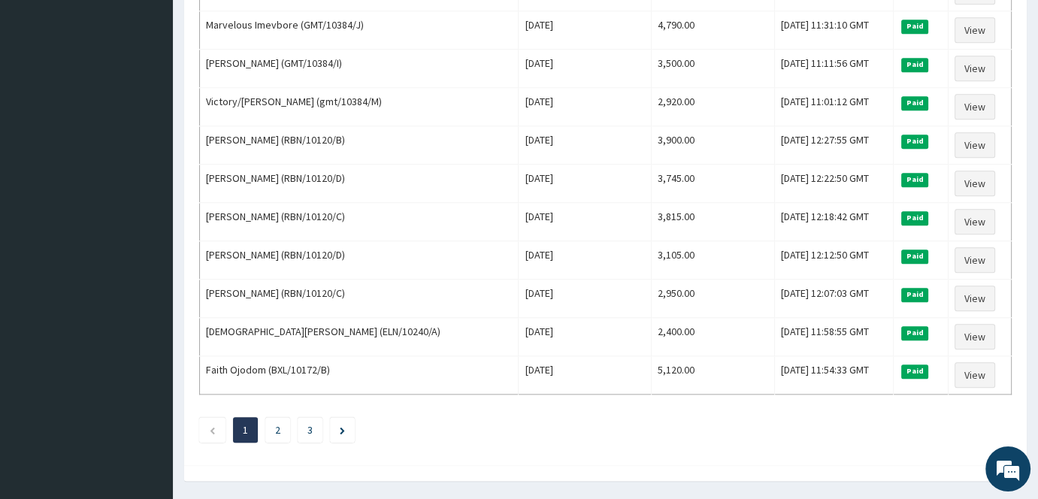
scroll to position [1786, 0]
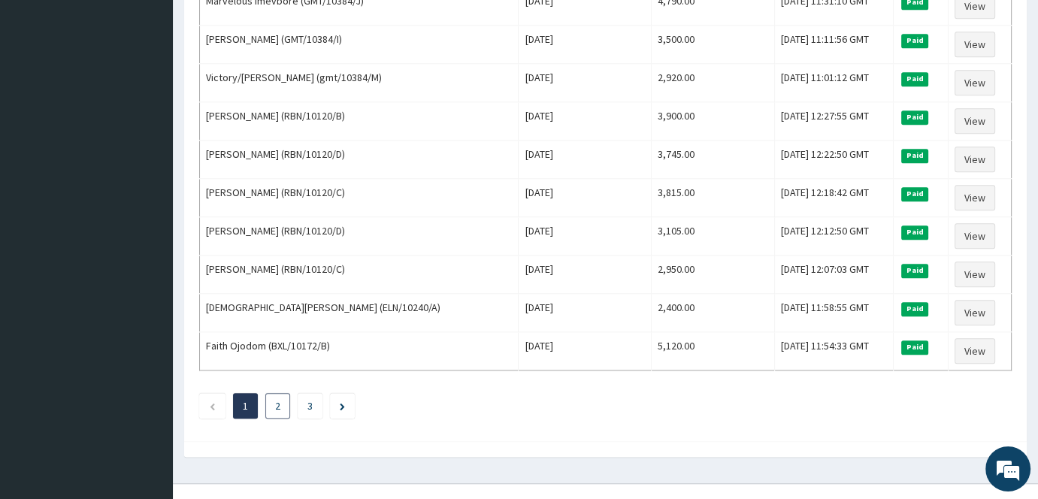
click at [278, 399] on link "2" at bounding box center [277, 406] width 5 height 14
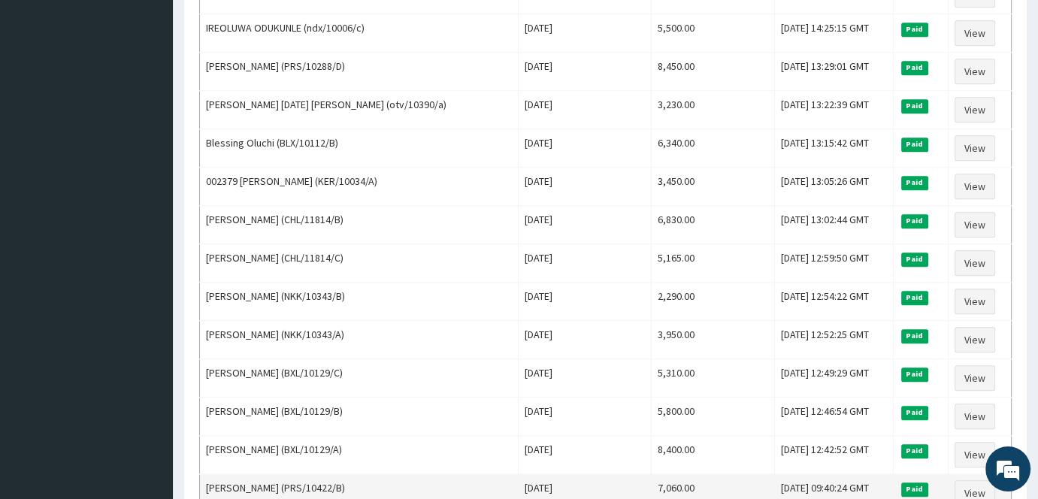
scroll to position [1691, 0]
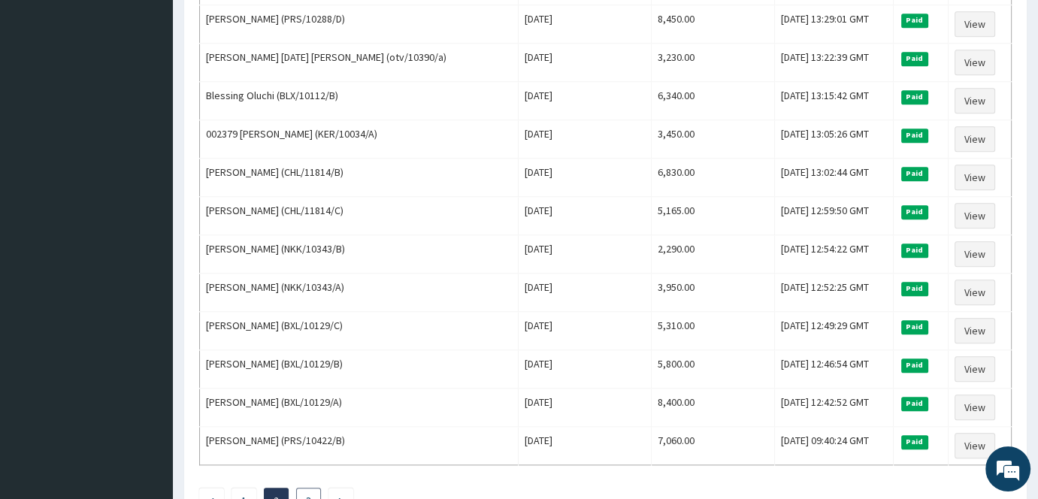
click at [305, 488] on li "3" at bounding box center [308, 501] width 25 height 26
click at [306, 494] on link "3" at bounding box center [308, 501] width 5 height 14
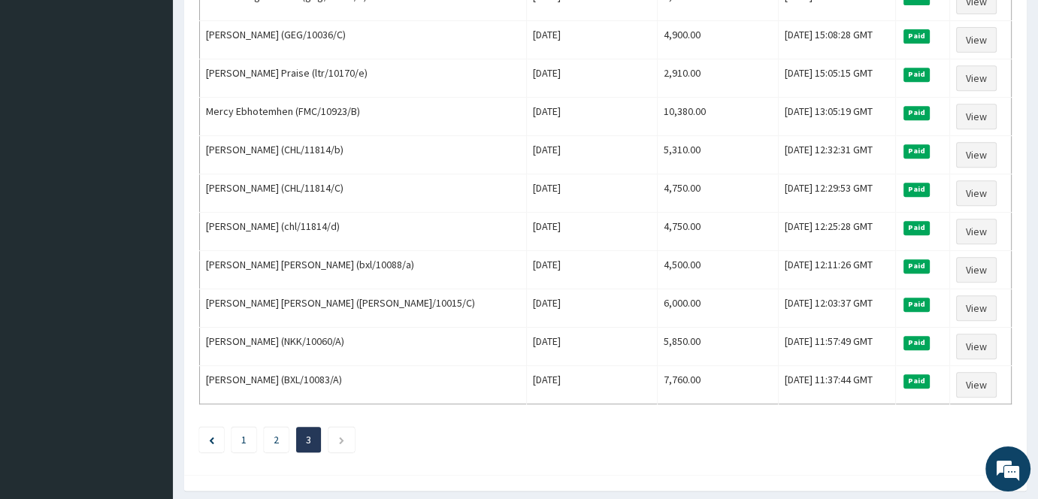
scroll to position [762, 0]
